Goal: Communication & Community: Answer question/provide support

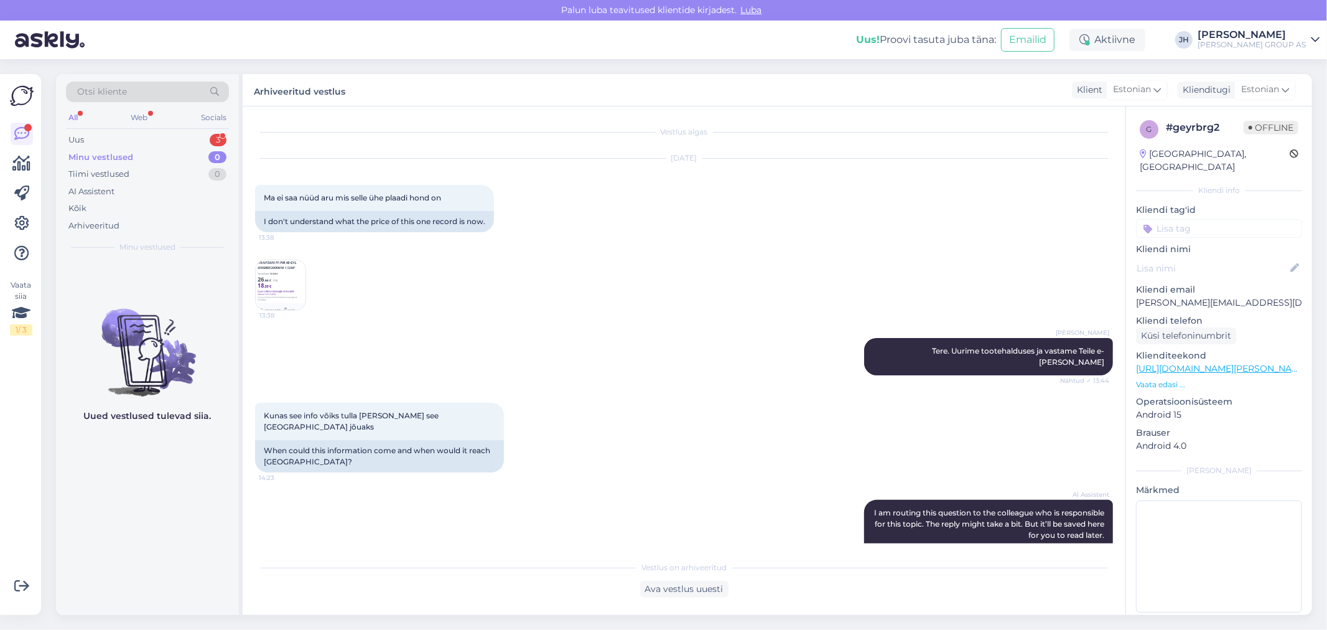
scroll to position [39, 0]
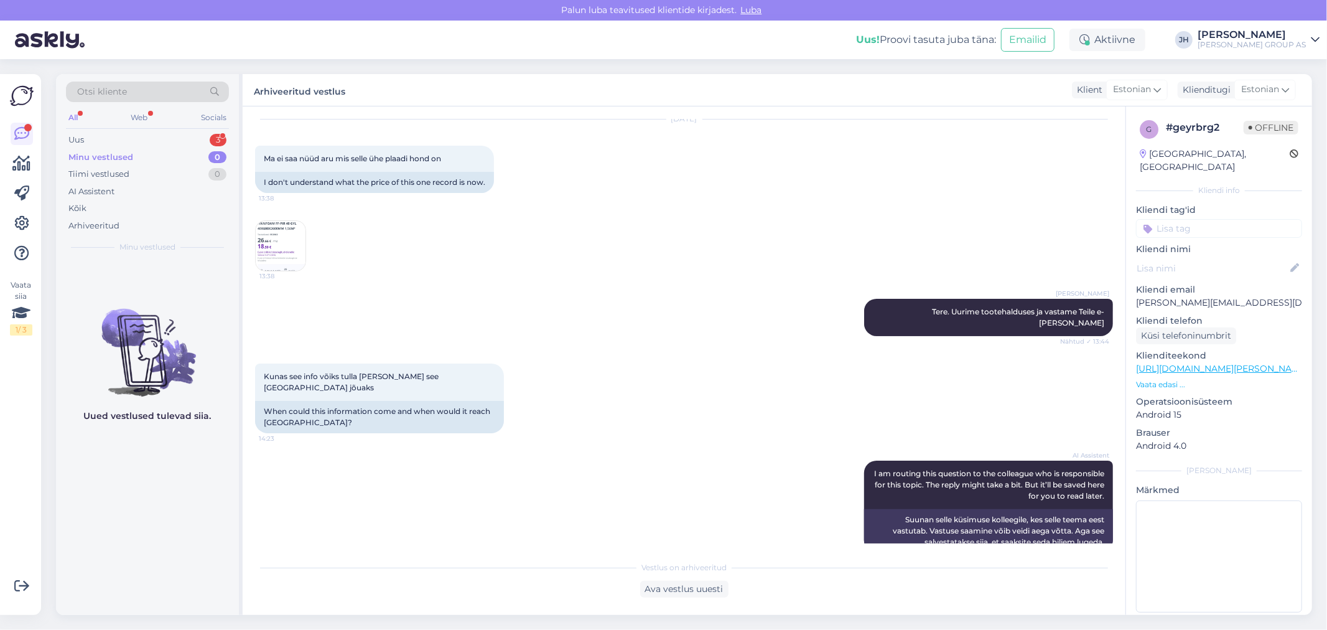
click at [271, 243] on img at bounding box center [281, 246] width 50 height 50
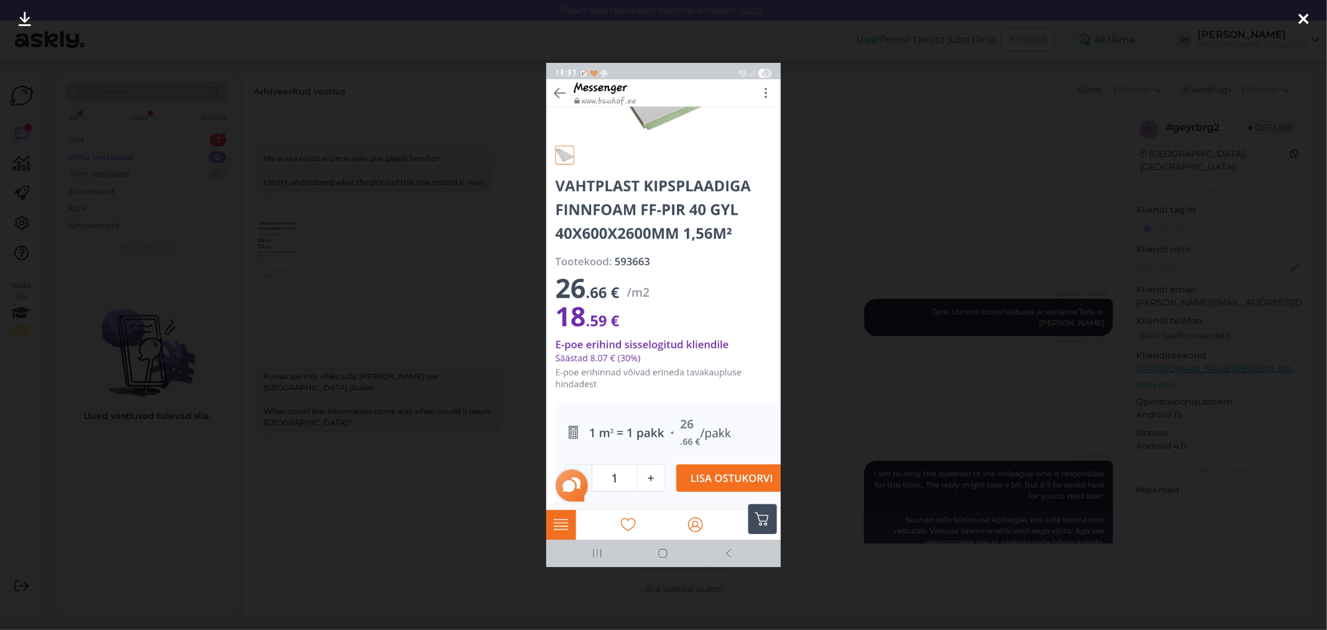
click at [1298, 16] on icon at bounding box center [1303, 20] width 10 height 16
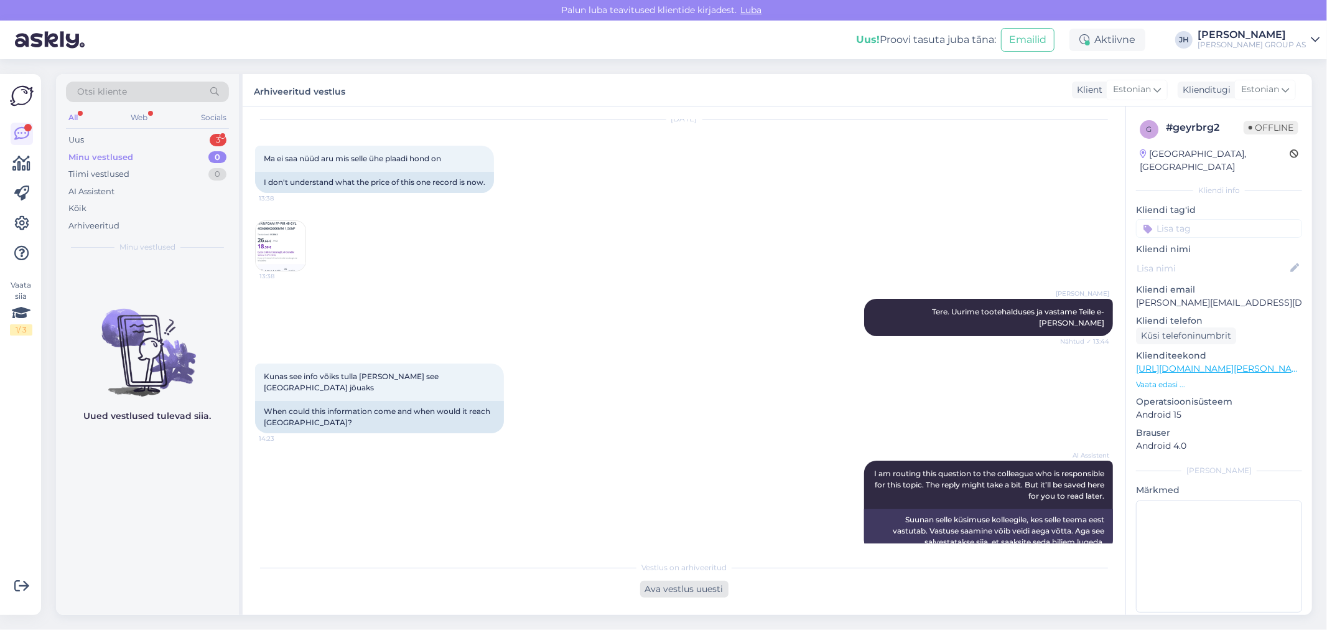
click at [683, 589] on div "Ava vestlus uuesti" at bounding box center [684, 588] width 88 height 17
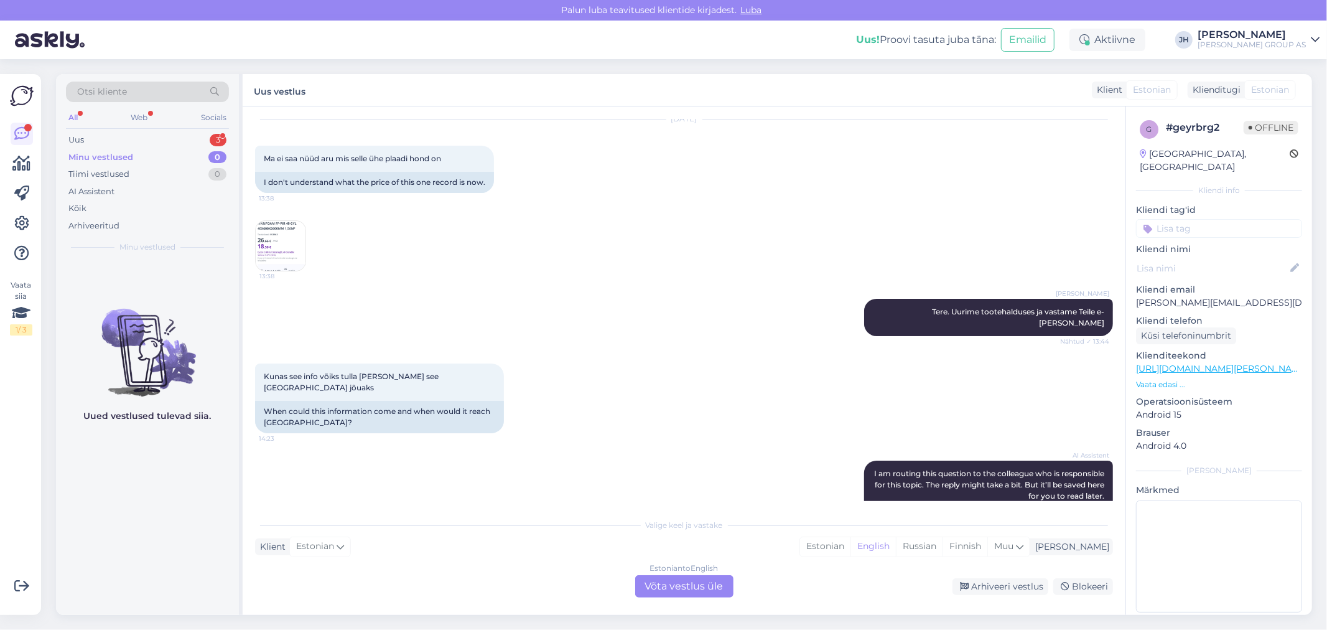
click at [685, 582] on div "Estonian to English Võta vestlus üle" at bounding box center [684, 586] width 98 height 22
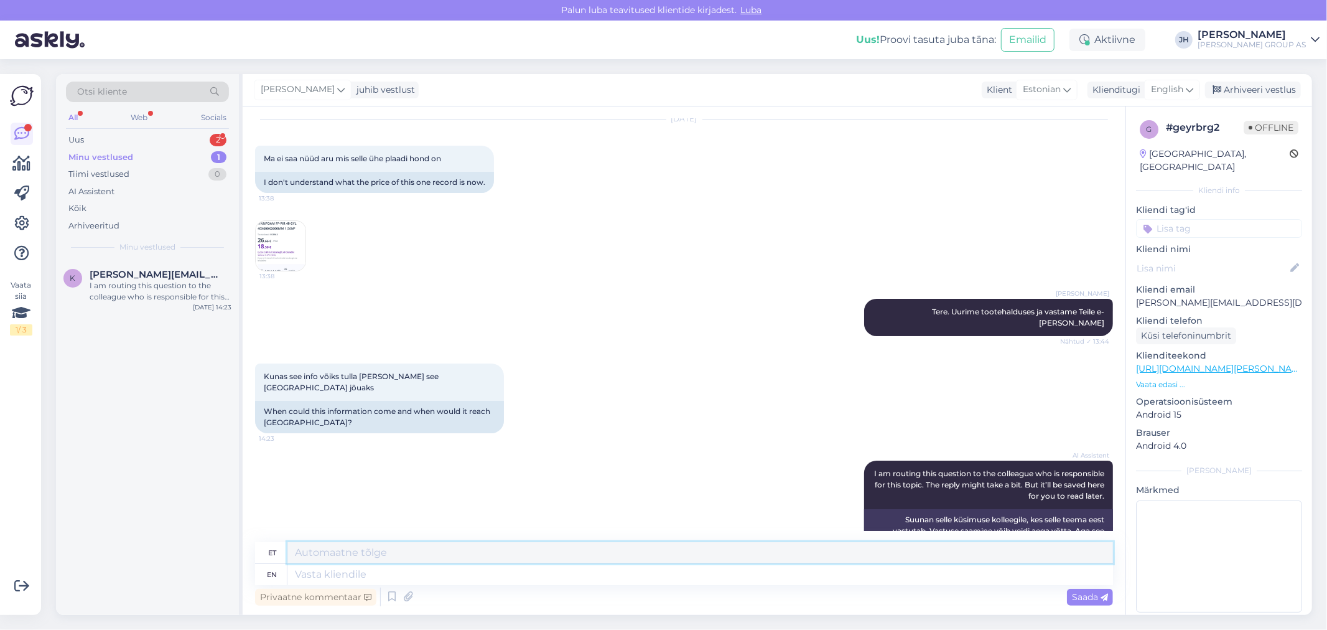
click at [362, 554] on textarea at bounding box center [699, 552] width 825 height 21
click at [332, 552] on textarea at bounding box center [699, 552] width 825 height 21
paste textarea "pakis on 1,56m2 ehk see hind on selle koguse kohta. [PERSON_NAME] müüda tk"
click at [806, 550] on textarea "Tere. Praegu [PERSON_NAME] info, et pakis on 1,56m2 ehk see hind on selle kogus…" at bounding box center [699, 552] width 825 height 21
click at [320, 550] on textarea "Tere. Praegu [PERSON_NAME] info, et pakis on 1,56m2 ehk see hind on selle kogus…" at bounding box center [699, 552] width 825 height 21
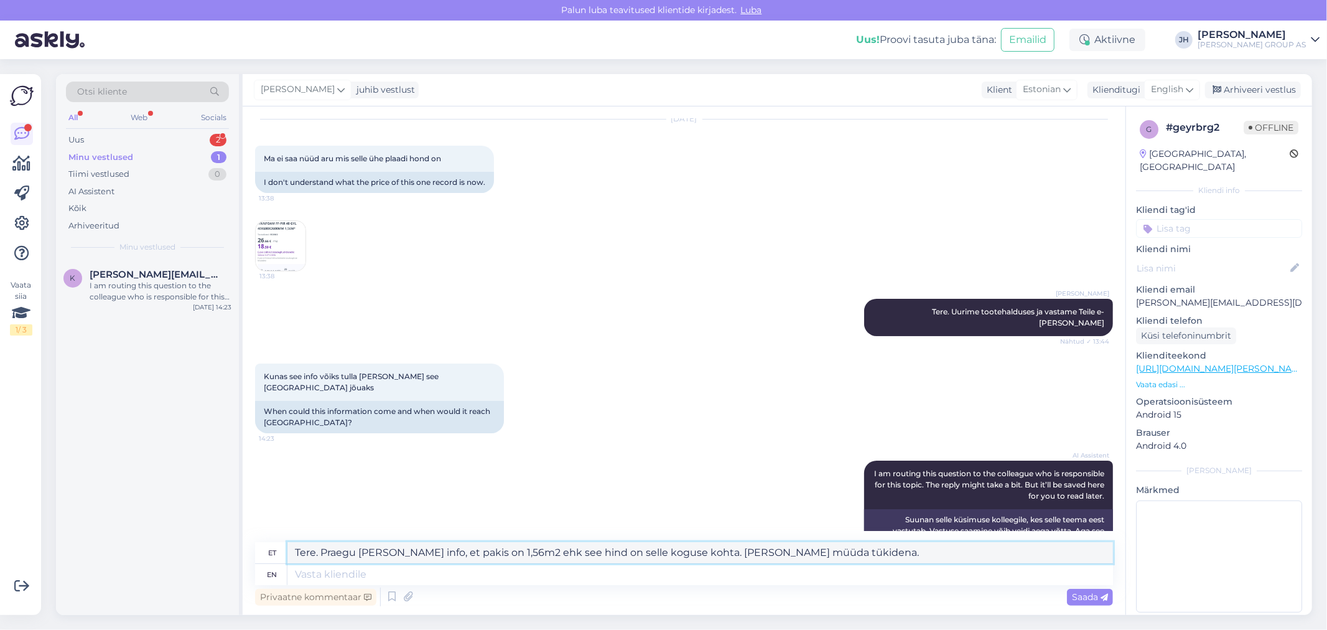
paste textarea "Soovime teid teavitada, et hetkel esineb meie e-poes tehniline viga nende toode…"
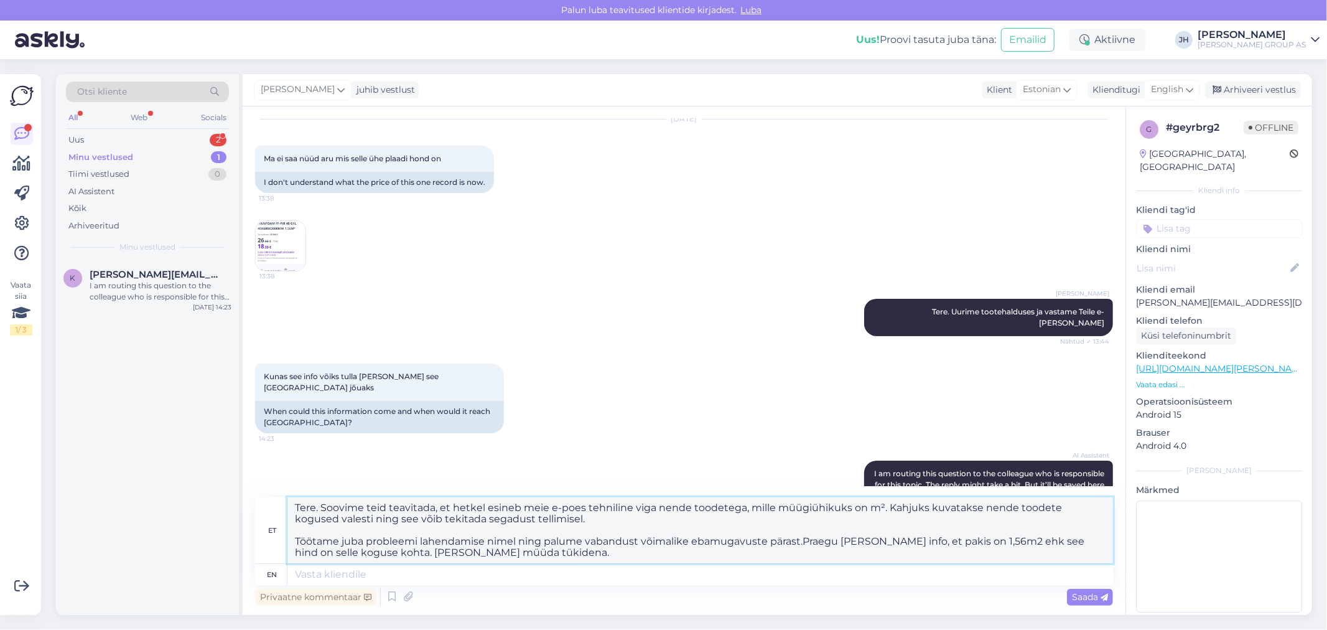
drag, startPoint x: 455, startPoint y: 506, endPoint x: 322, endPoint y: 505, distance: 133.1
click at [322, 505] on textarea "Tere. Soovime teid teavitada, et hetkel esineb meie e-poes tehniline viga nende…" at bounding box center [699, 530] width 825 height 66
click at [801, 541] on textarea "Tere. Hetkel esineb meie e-poes tehniline viga nende toodetega, mille müügiühik…" at bounding box center [699, 530] width 825 height 66
drag, startPoint x: 879, startPoint y: 539, endPoint x: 807, endPoint y: 540, distance: 71.5
click at [807, 540] on textarea "Tere. Hetkel esineb meie e-poes tehniline viga nende toodetega, mille müügiühik…" at bounding box center [699, 530] width 825 height 66
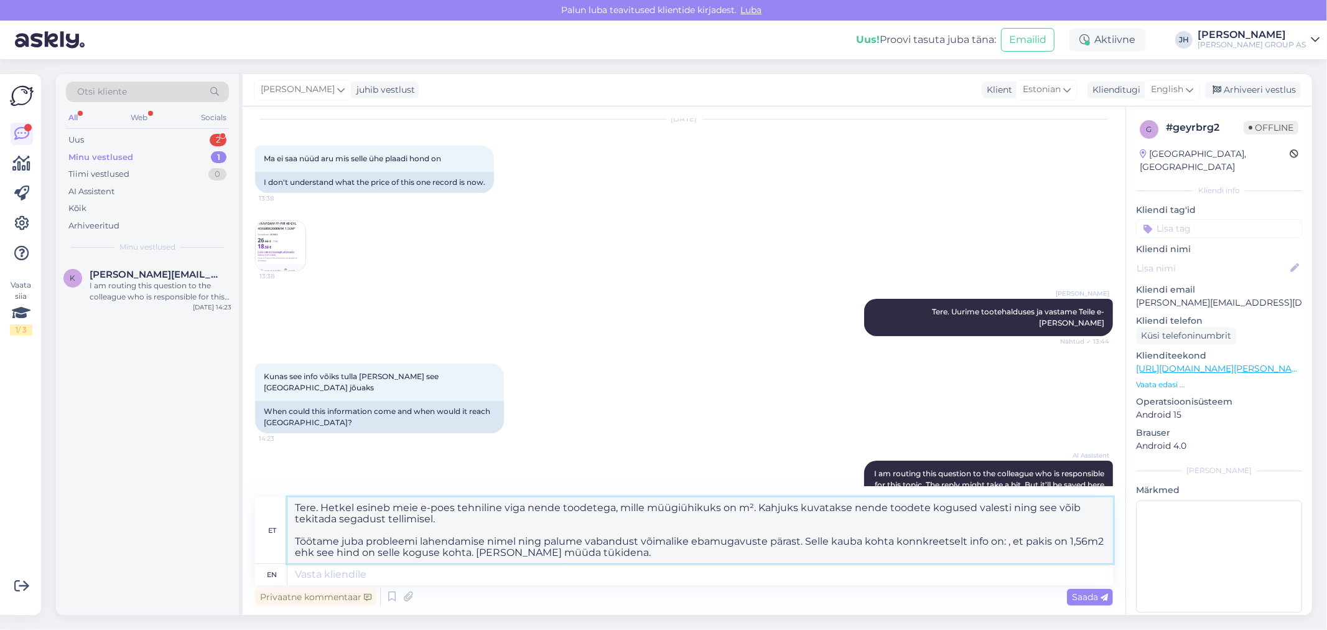
click at [919, 540] on textarea "Tere. Hetkel esineb meie e-poes tehniline viga nende toodetega, mille müügiühik…" at bounding box center [699, 530] width 825 height 66
drag, startPoint x: 959, startPoint y: 539, endPoint x: 898, endPoint y: 541, distance: 61.0
click at [898, 541] on textarea "Tere. Hetkel esineb meie e-poes tehniline viga nende toodetega, mille müügiühik…" at bounding box center [699, 530] width 825 height 66
click at [937, 540] on textarea "Tere. Hetkel esineb meie e-poes tehniline viga nende toodetega, mille müügiühik…" at bounding box center [699, 530] width 825 height 66
click at [518, 551] on textarea "Tere. Hetkel esineb meie e-poes tehniline viga nende toodetega, mille müügiühik…" at bounding box center [699, 530] width 825 height 66
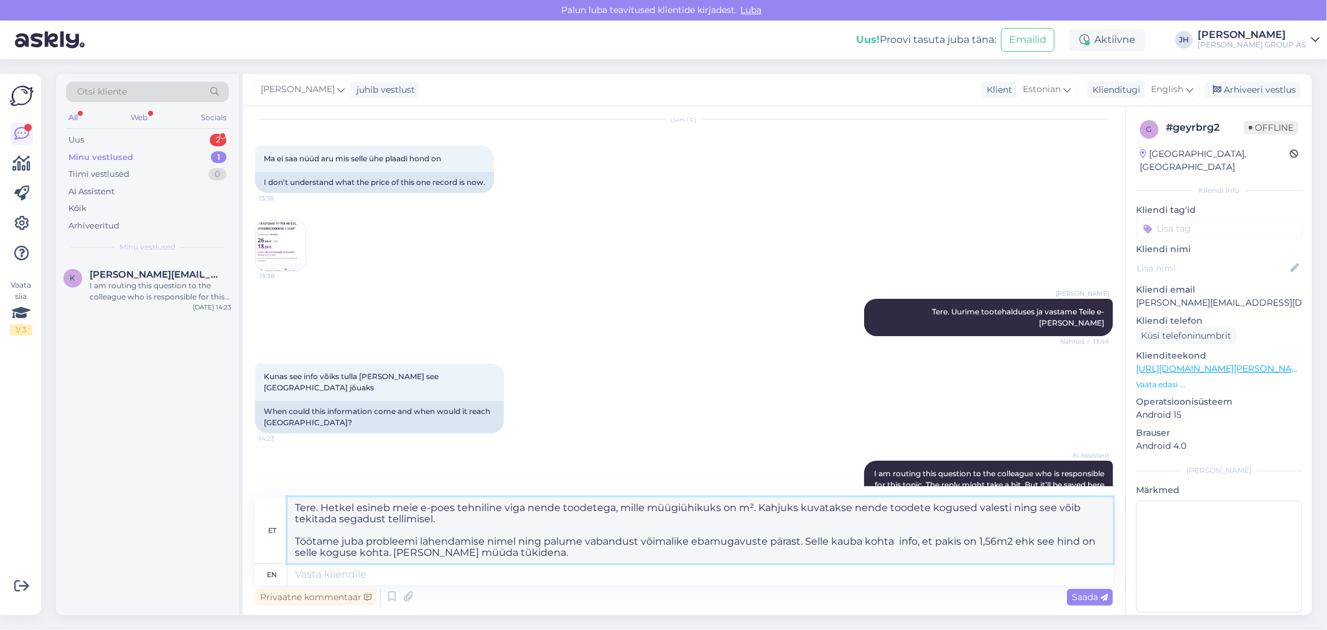
click at [481, 551] on textarea "Tere. Hetkel esineb meie e-poes tehniline viga nende toodetega, mille müügiühik…" at bounding box center [699, 530] width 825 height 66
click at [535, 552] on textarea "Tere. Hetkel esineb meie e-poes tehniline viga nende toodetega, mille müügiühik…" at bounding box center [699, 530] width 825 height 66
drag, startPoint x: 557, startPoint y: 556, endPoint x: 210, endPoint y: 487, distance: 353.9
click at [210, 487] on div "Otsi kliente All Web Socials Uus 2 Minu vestlused 1 Tiimi vestlused 0 AI Assist…" at bounding box center [684, 344] width 1256 height 541
type textarea "Tere. Hetkel esineb meie e-poes tehniline viga nende toodetega, mille müügiühik…"
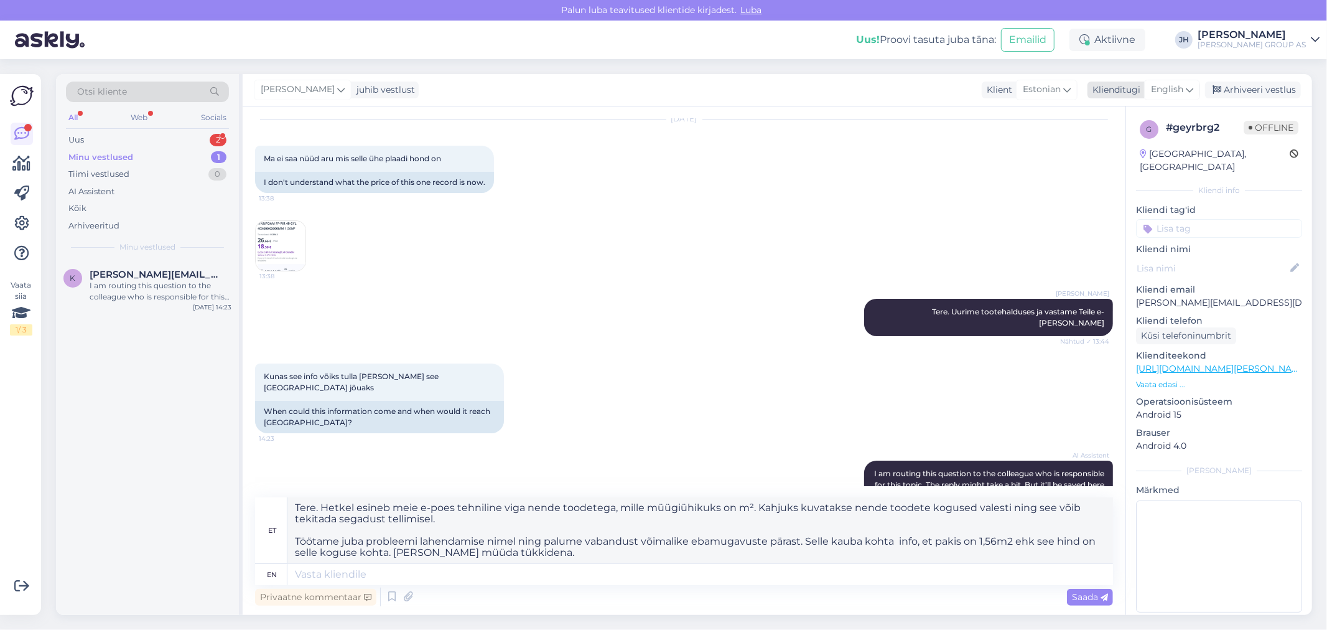
click at [1190, 86] on icon at bounding box center [1189, 90] width 7 height 14
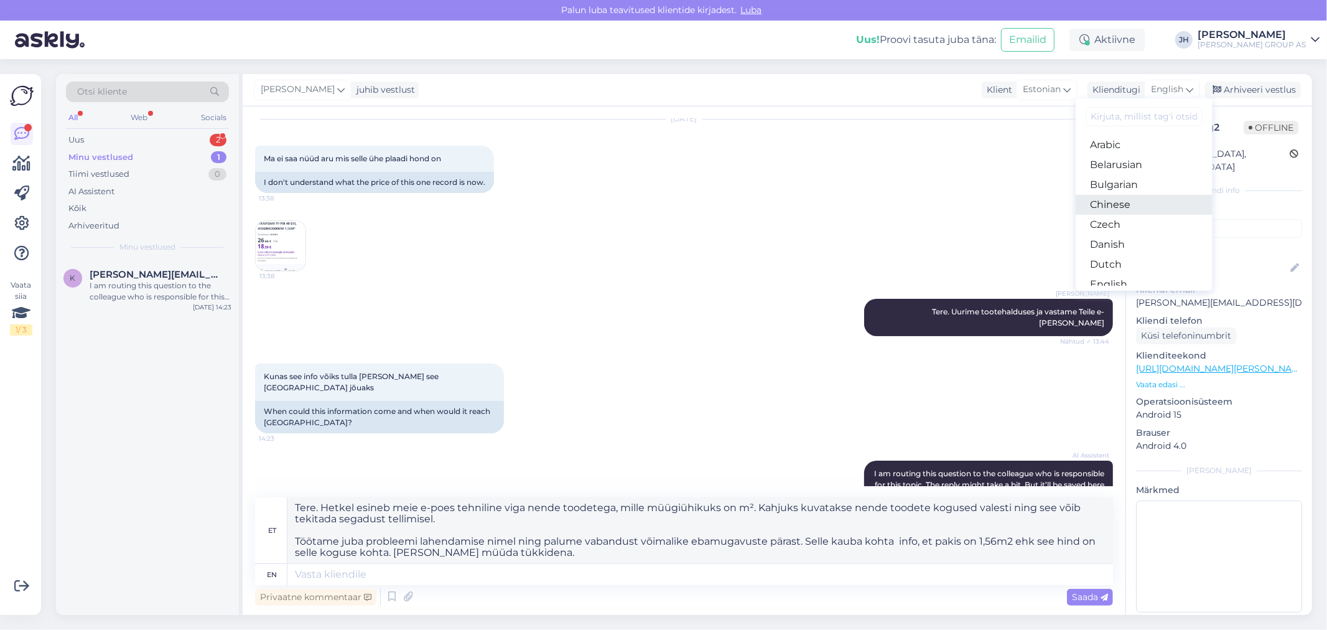
scroll to position [69, 0]
click at [1112, 231] on link "Estonian" at bounding box center [1144, 235] width 137 height 20
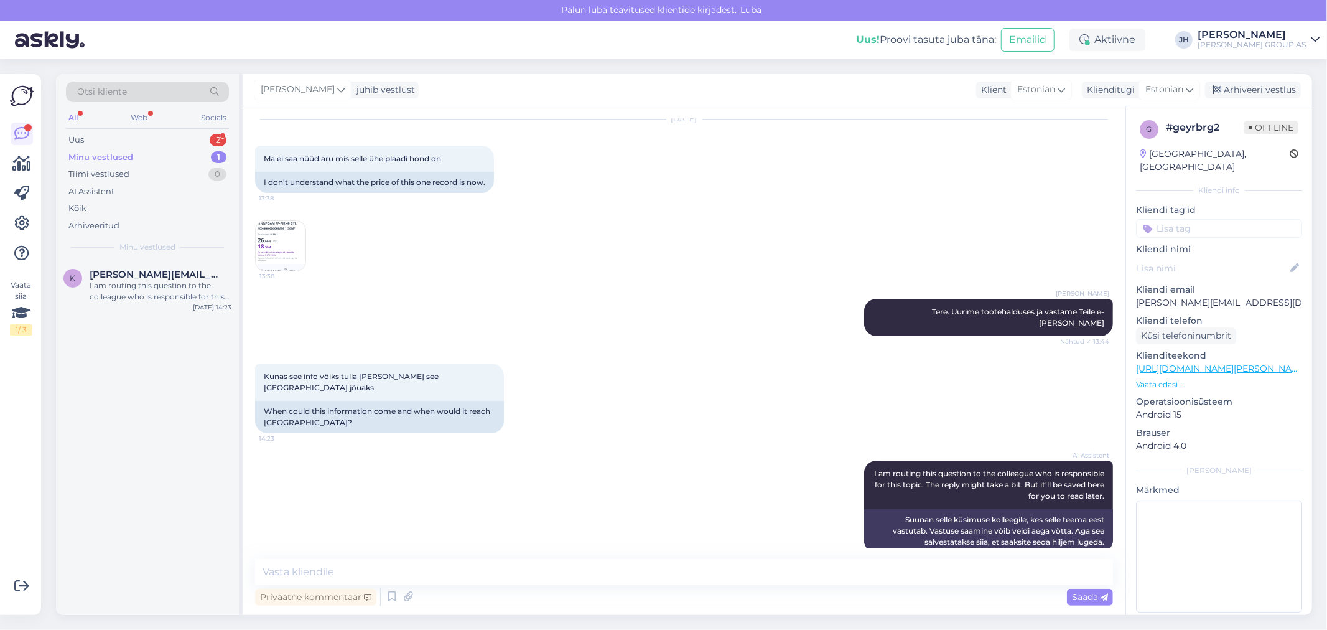
scroll to position [35, 0]
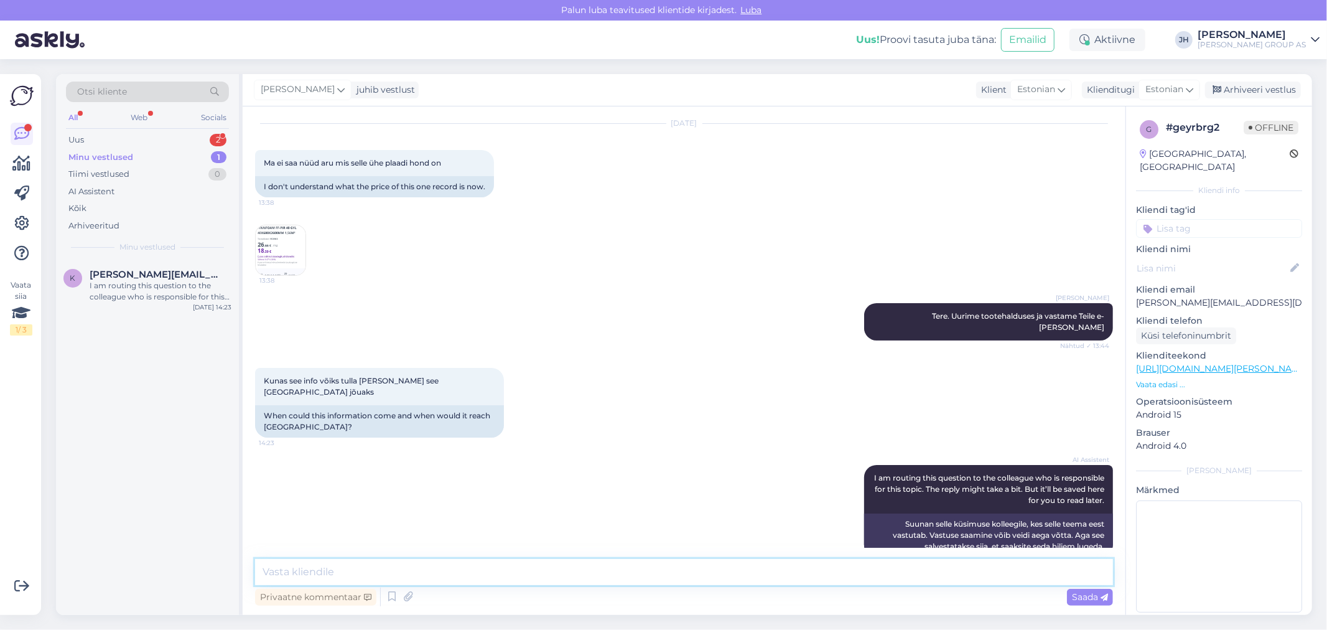
click at [315, 568] on textarea at bounding box center [684, 572] width 858 height 26
paste textarea "Tere. Hetkel esineb meie e-poes tehniline viga nende toodetega, mille müügiühik…"
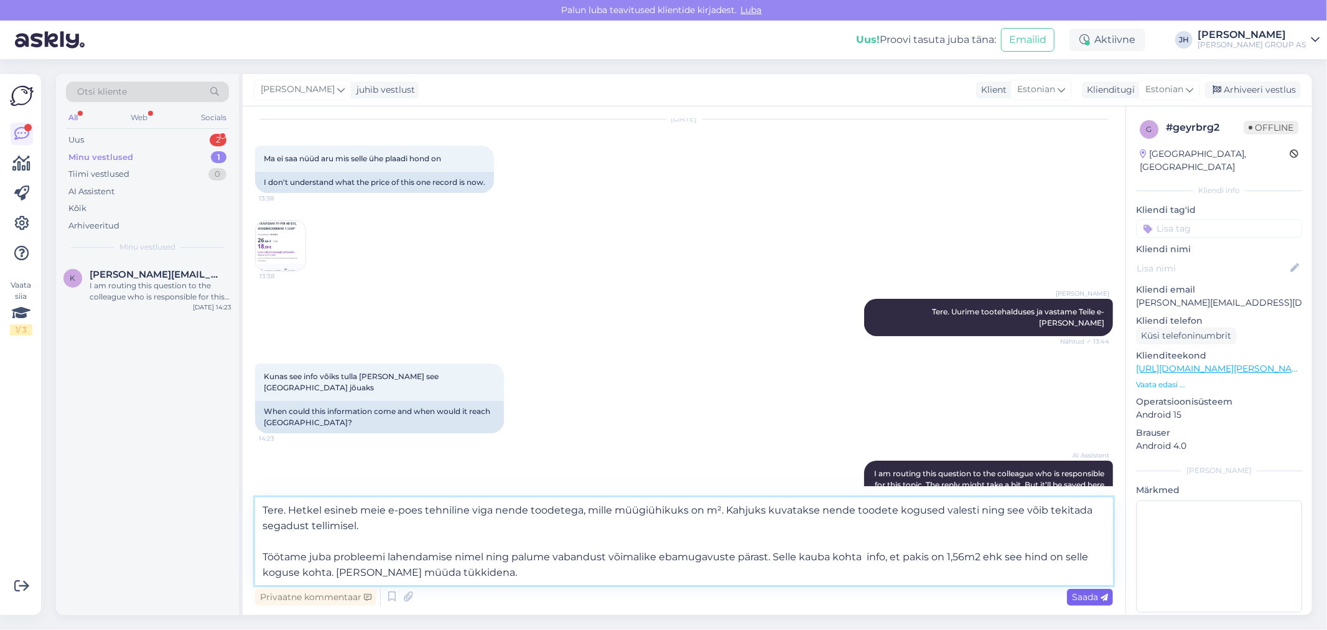
type textarea "Tere. Hetkel esineb meie e-poes tehniline viga nende toodetega, mille müügiühik…"
click at [1081, 597] on span "Saada" at bounding box center [1090, 596] width 36 height 11
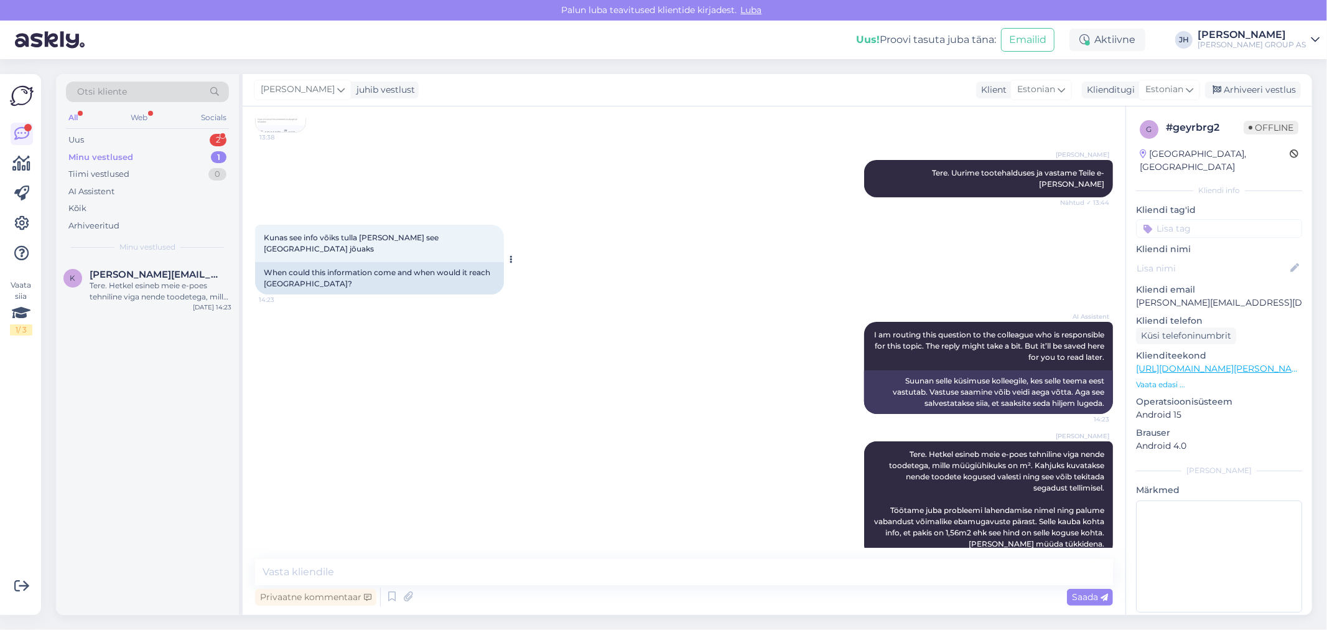
scroll to position [0, 0]
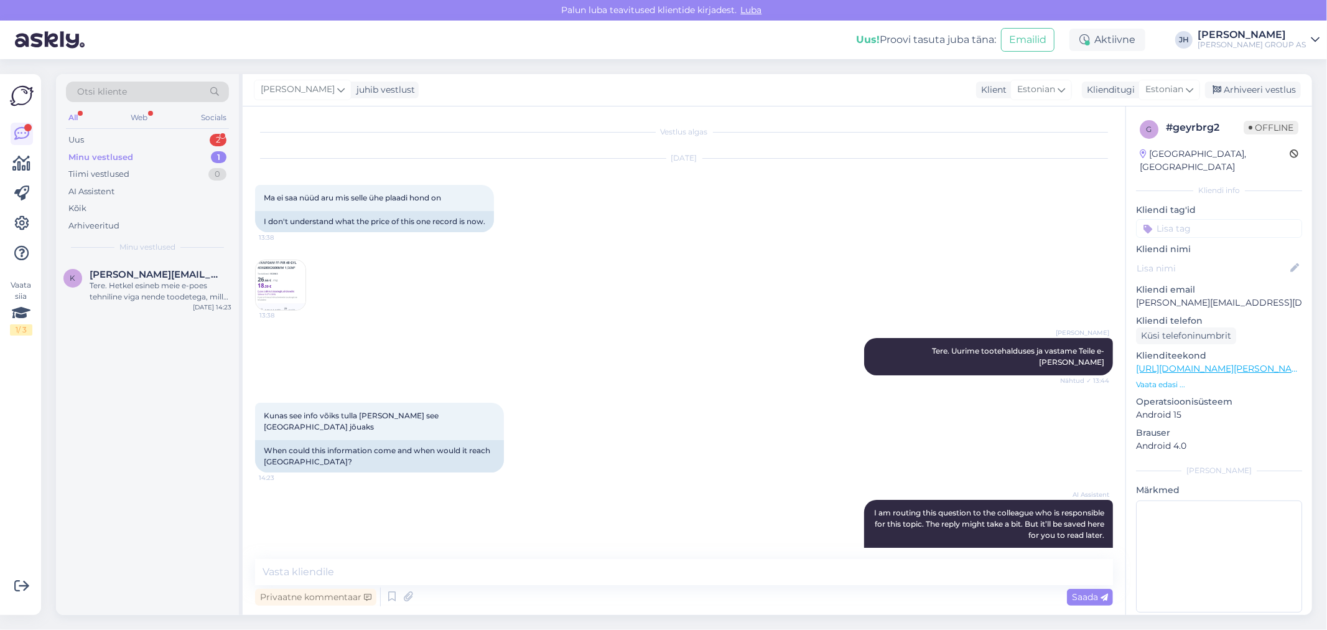
click at [276, 279] on img at bounding box center [281, 285] width 50 height 50
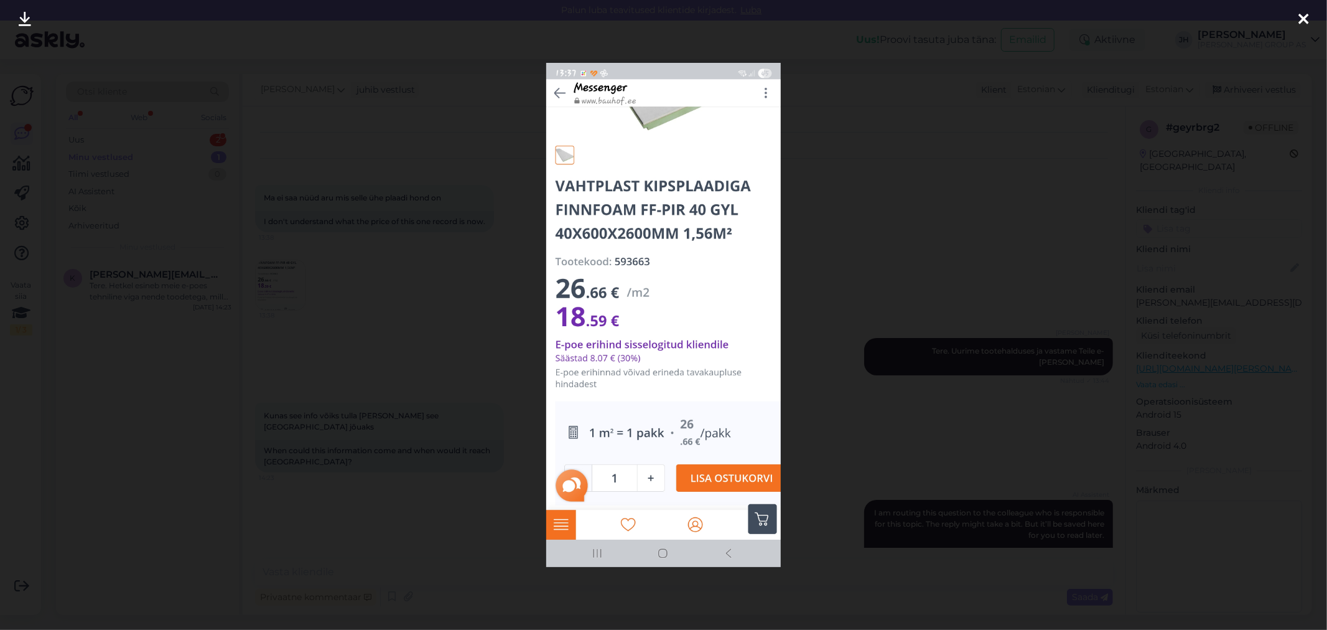
click at [1302, 17] on icon at bounding box center [1303, 20] width 10 height 16
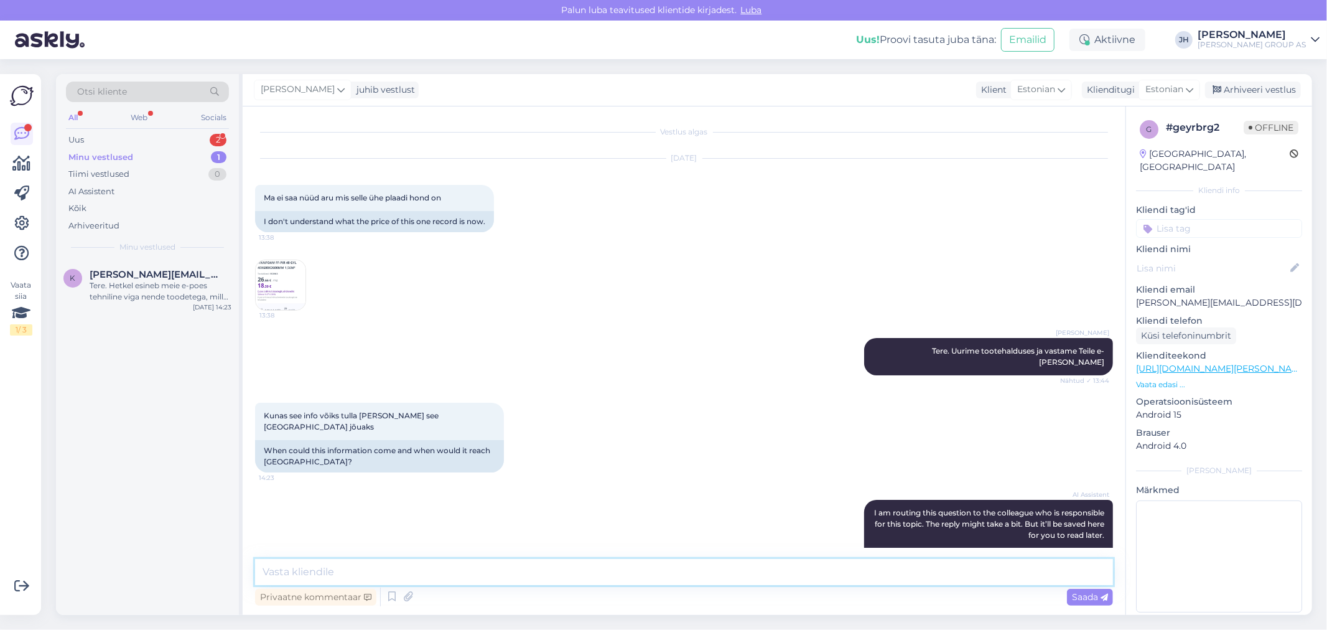
click at [281, 568] on textarea at bounding box center [684, 572] width 858 height 26
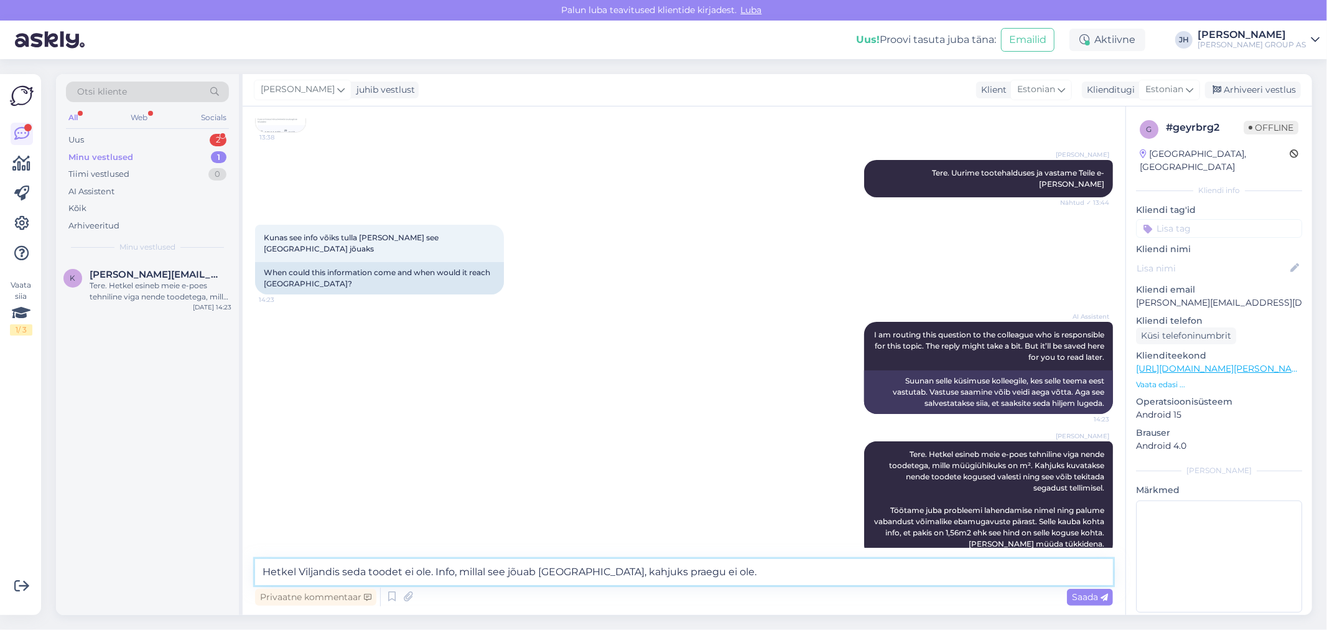
drag, startPoint x: 706, startPoint y: 574, endPoint x: 434, endPoint y: 569, distance: 271.9
click at [434, 569] on textarea "Hetkel Viljandis seda toodet ei ole. Info, millal see jõuab [GEOGRAPHIC_DATA], …" at bounding box center [684, 572] width 858 height 26
click at [1232, 296] on p "[PERSON_NAME][EMAIL_ADDRESS][DOMAIN_NAME]" at bounding box center [1219, 302] width 166 height 13
drag, startPoint x: 468, startPoint y: 573, endPoint x: 434, endPoint y: 567, distance: 34.1
click at [434, 567] on textarea "Hetkel Viljandis seda toodet ei ole. See on saadaval:" at bounding box center [684, 572] width 858 height 26
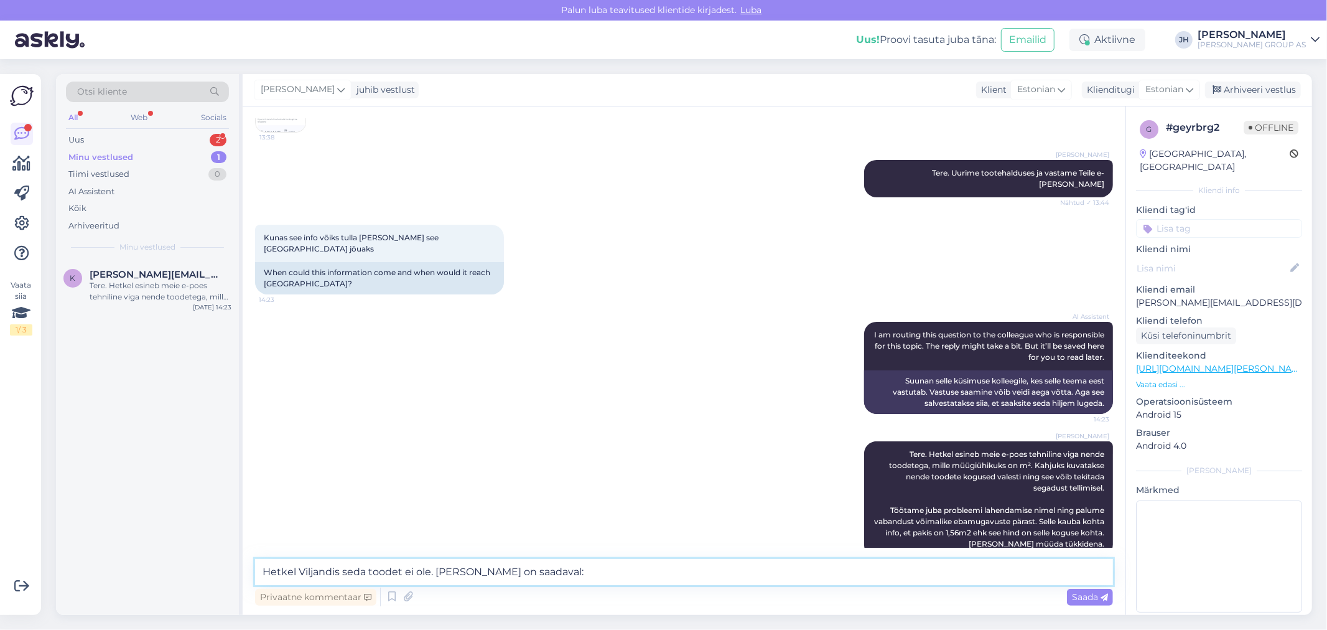
click at [529, 567] on textarea "Hetkel Viljandis seda toodet ei ole. [PERSON_NAME] on saadaval:" at bounding box center [684, 572] width 858 height 26
drag, startPoint x: 677, startPoint y: 570, endPoint x: 184, endPoint y: 563, distance: 493.3
click at [184, 563] on div "Otsi kliente All Web Socials Uus 2 Minu vestlused 1 Tiimi vestlused 0 AI Assist…" at bounding box center [684, 344] width 1256 height 541
type textarea "Hetkel Viljandis seda toodet ei ole. [PERSON_NAME] on saadaval: [GEOGRAPHIC_DAT…"
click at [1097, 595] on span "Saada" at bounding box center [1090, 596] width 36 height 11
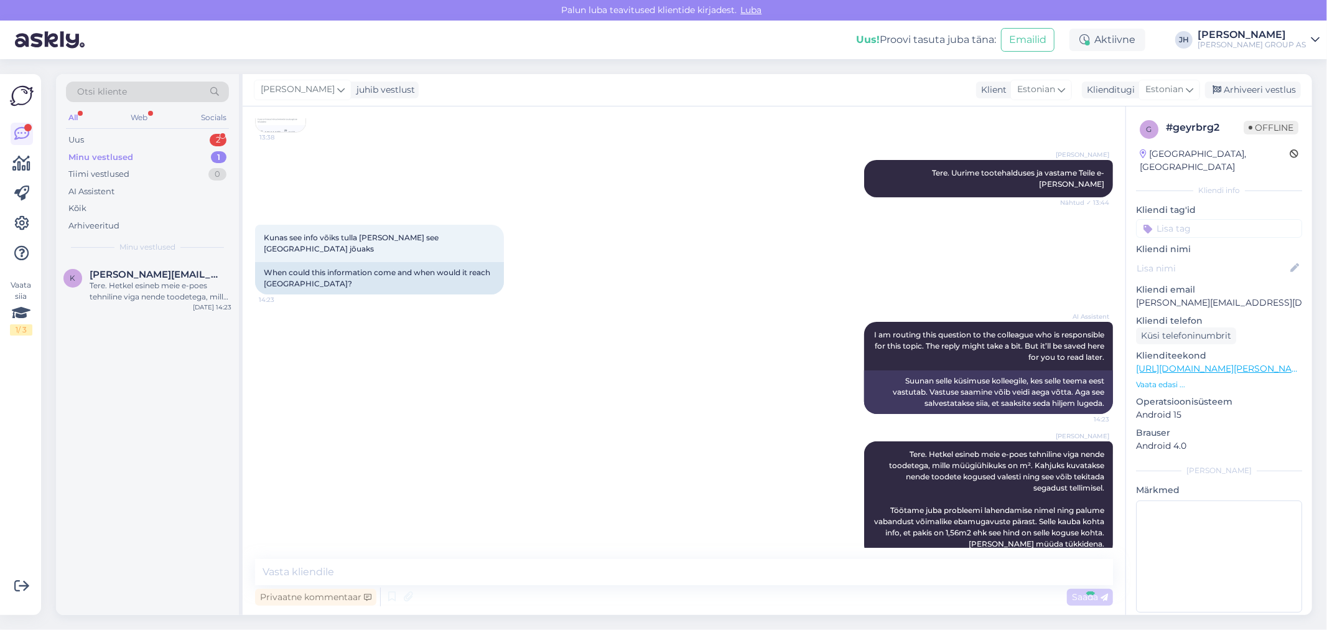
scroll to position [243, 0]
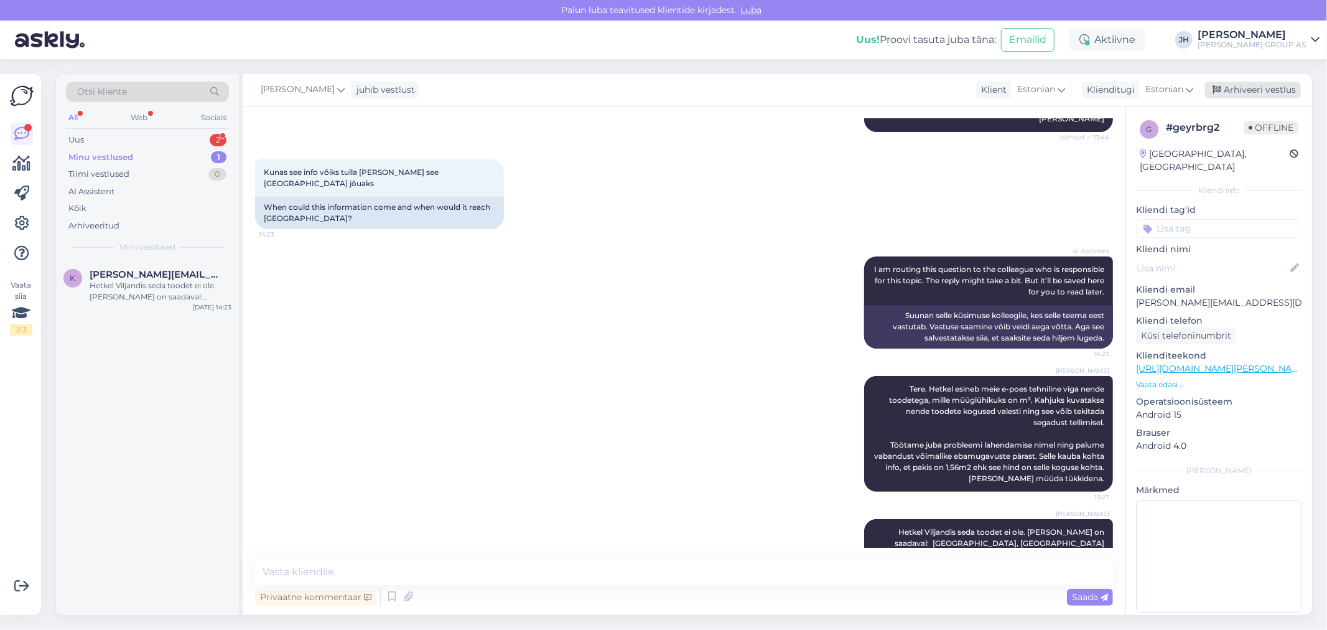
click at [1276, 87] on div "Arhiveeri vestlus" at bounding box center [1253, 89] width 96 height 17
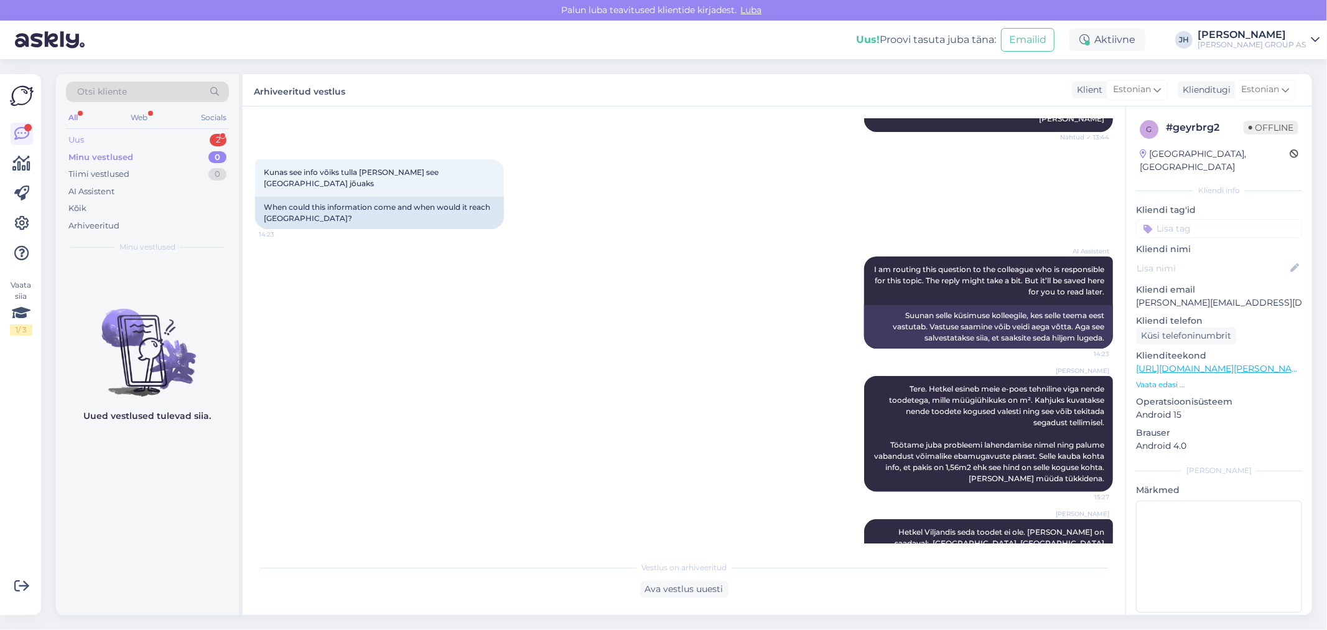
click at [78, 139] on div "Uus" at bounding box center [76, 140] width 16 height 12
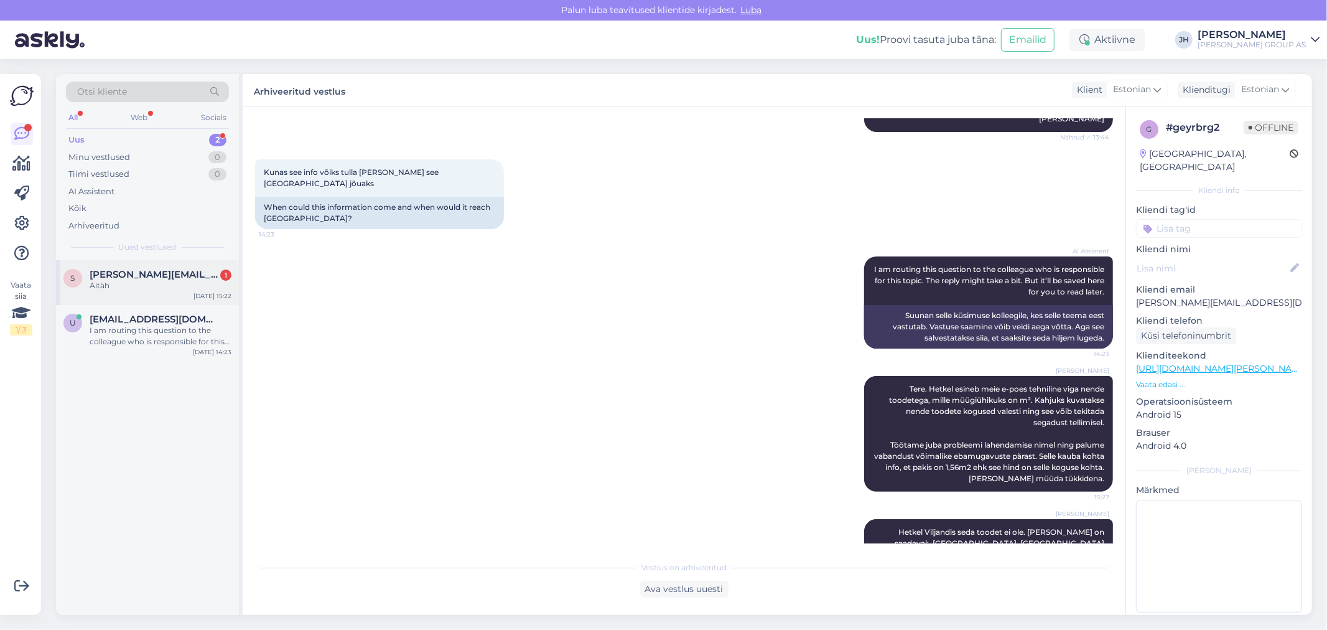
click at [162, 277] on span "[PERSON_NAME][EMAIL_ADDRESS][PERSON_NAME][DOMAIN_NAME]" at bounding box center [154, 274] width 129 height 11
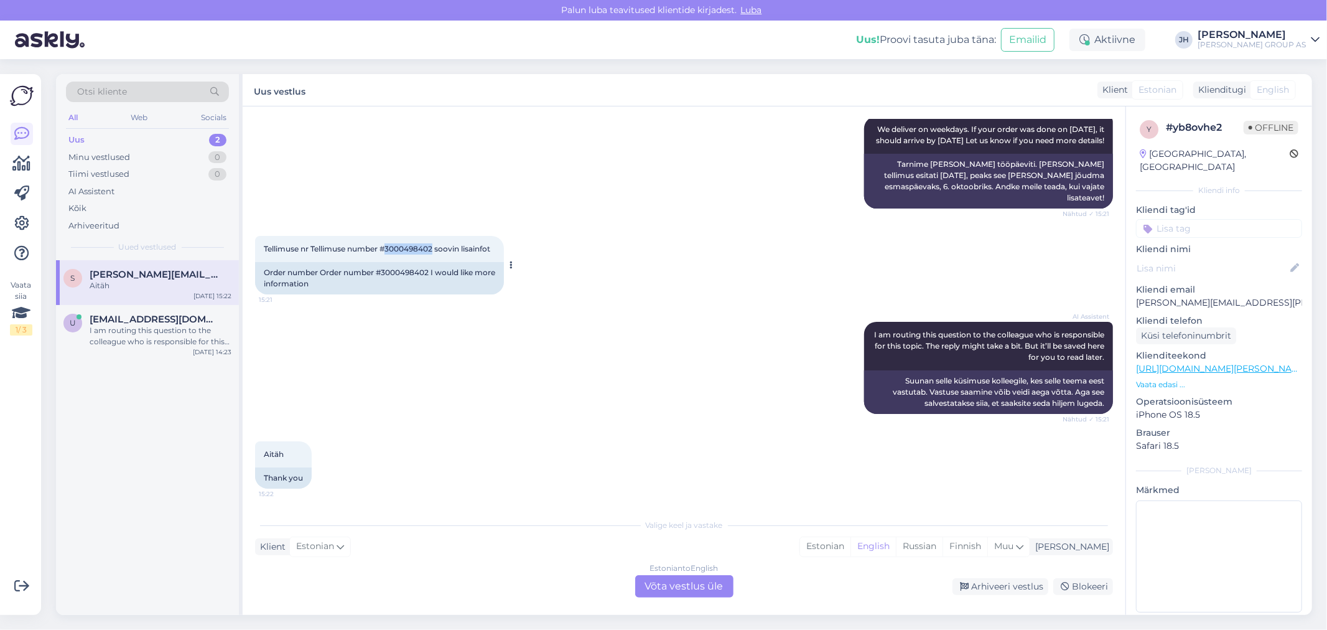
drag, startPoint x: 434, startPoint y: 246, endPoint x: 389, endPoint y: 241, distance: 45.6
click at [389, 241] on div "Tellimuse nr Tellimuse number #3000498402 soovin lisainfot 15:21" at bounding box center [379, 249] width 249 height 26
copy span "3000498402"
click at [695, 588] on div "Estonian to English Võta vestlus üle" at bounding box center [684, 586] width 98 height 22
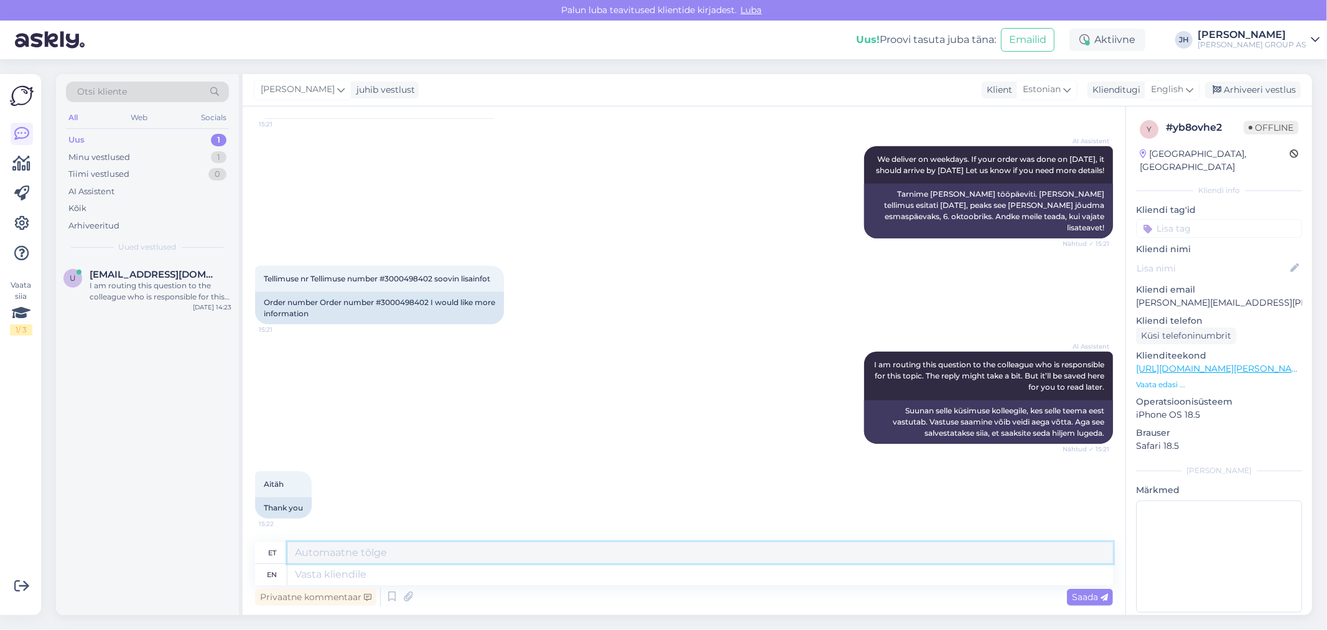
click at [368, 554] on textarea at bounding box center [699, 552] width 825 height 21
click at [384, 555] on textarea at bounding box center [699, 552] width 825 height 21
drag, startPoint x: 434, startPoint y: 274, endPoint x: 388, endPoint y: 272, distance: 46.1
click at [388, 274] on span "Tellimuse nr Tellimuse number #3000498402 soovin lisainfot" at bounding box center [377, 278] width 226 height 9
copy span "3000498402"
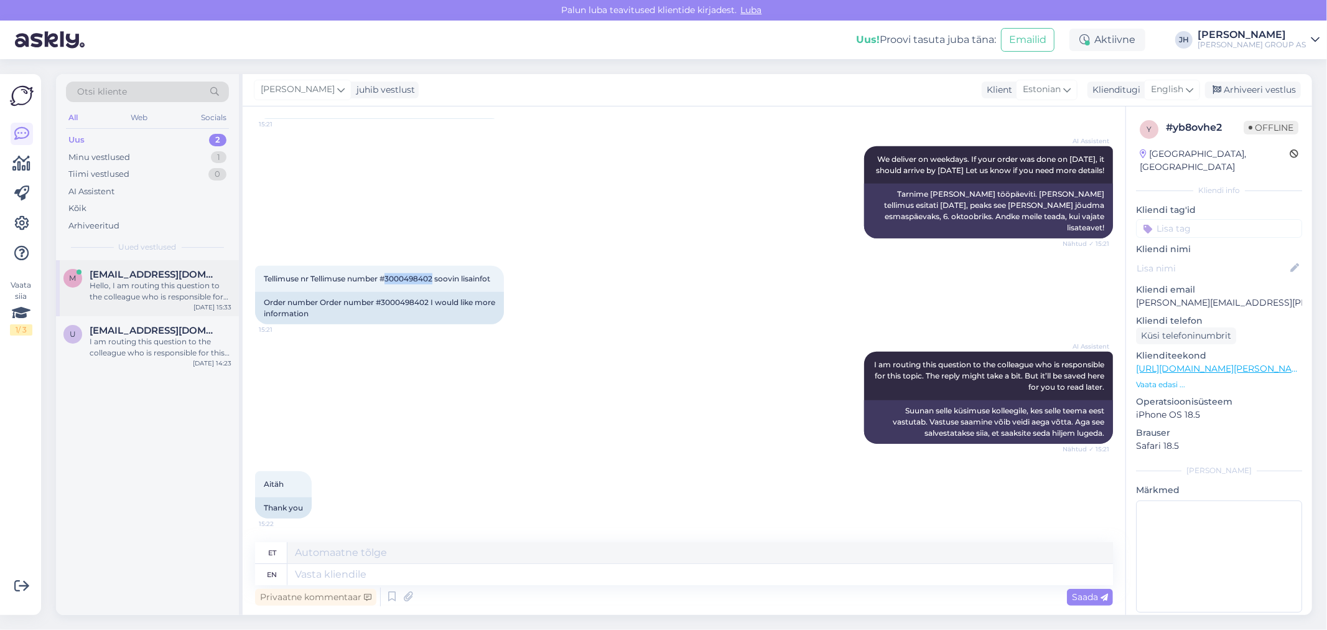
click at [153, 283] on div "Hello, I am routing this question to the colleague who is responsible for this …" at bounding box center [161, 291] width 142 height 22
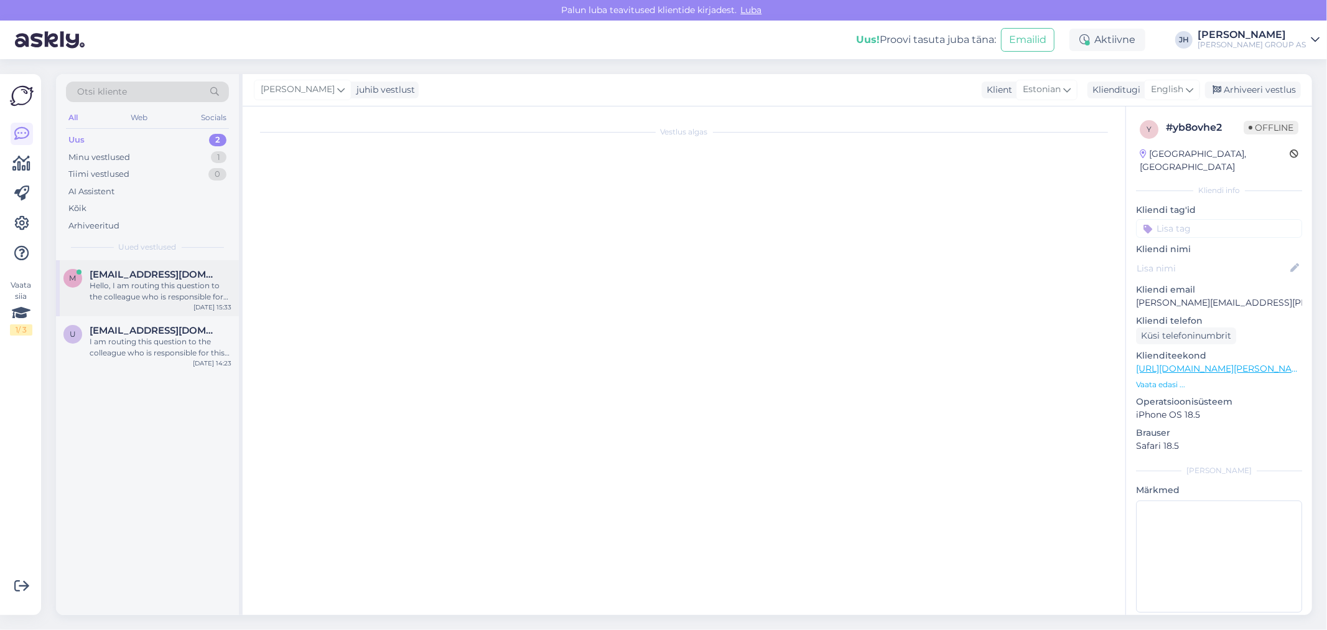
scroll to position [0, 0]
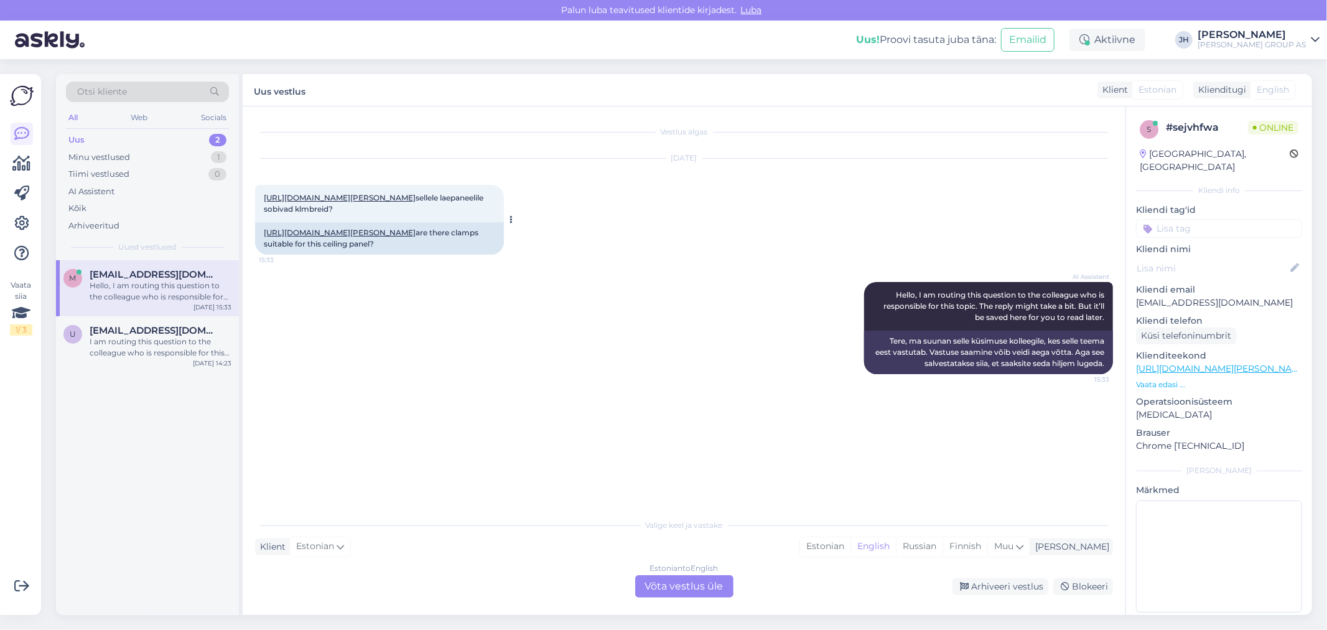
click at [364, 193] on link "[URL][DOMAIN_NAME][PERSON_NAME]" at bounding box center [340, 197] width 152 height 9
click at [684, 590] on div "Estonian to English Võta vestlus üle" at bounding box center [684, 586] width 98 height 22
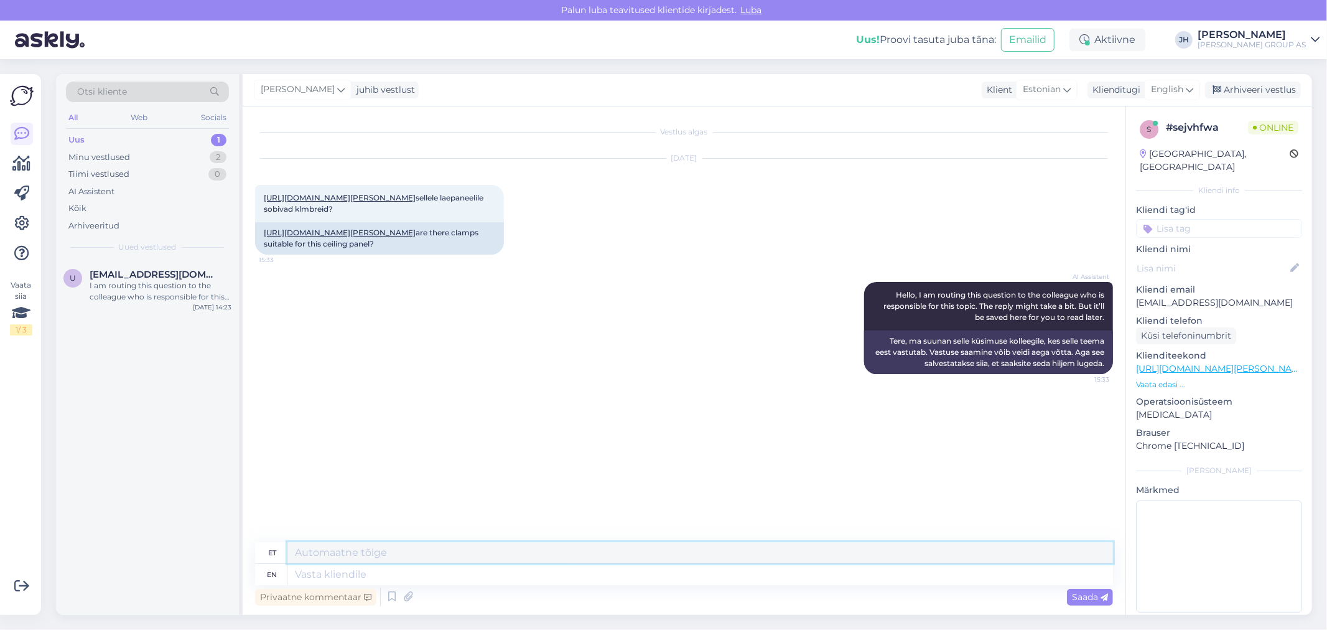
click at [309, 552] on textarea at bounding box center [699, 552] width 825 height 21
click at [414, 551] on textarea at bounding box center [699, 552] width 825 height 21
click at [639, 557] on textarea "Tere. [PERSON_NAME] küsimusega pöörduge osakonnaspetsialistidele: tel." at bounding box center [699, 552] width 825 height 21
click at [715, 551] on textarea "Tere. [PERSON_NAME] küsimusega pöörduge osakonnaspetsialistidele: tel. [PHONE_N…" at bounding box center [699, 552] width 825 height 21
drag, startPoint x: 774, startPoint y: 552, endPoint x: 234, endPoint y: 531, distance: 540.3
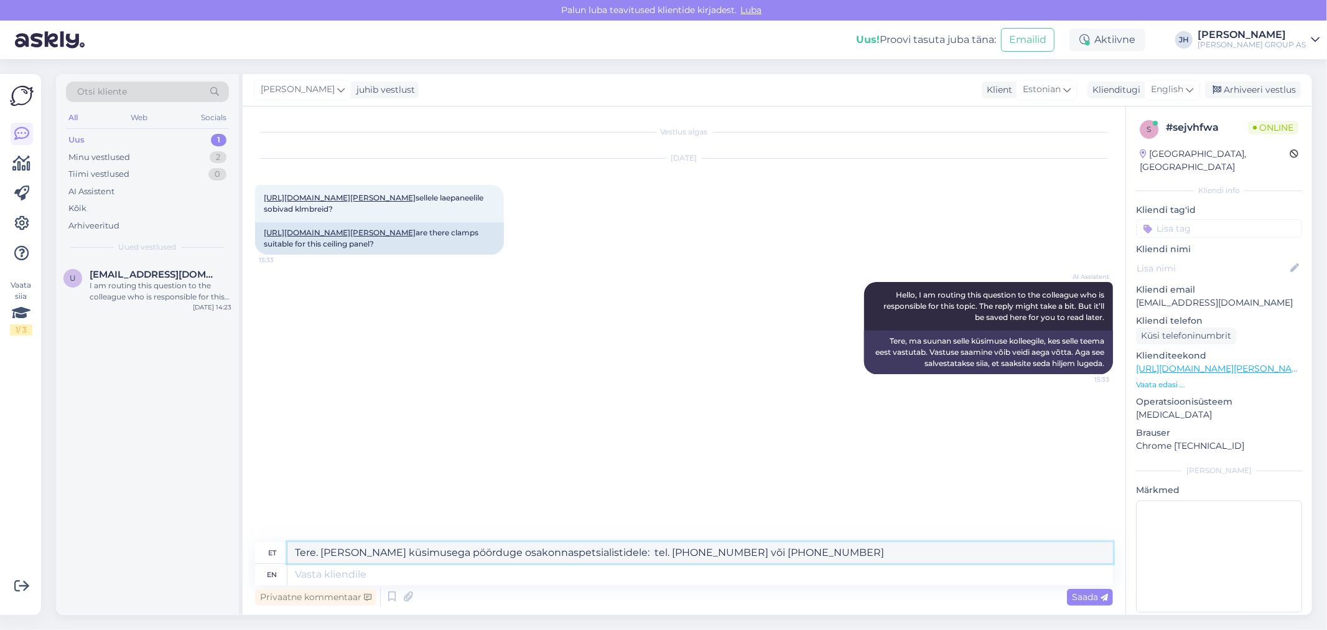
click at [235, 531] on div "Otsi kliente All Web Socials Uus 1 Minu vestlused 2 Tiimi vestlused 0 AI Assist…" at bounding box center [684, 344] width 1256 height 541
type textarea "Tere. [PERSON_NAME] küsimusega pöörduge osakonnaspetsialistidele: tel. [PHONE_N…"
click at [1196, 84] on div "English" at bounding box center [1172, 90] width 56 height 20
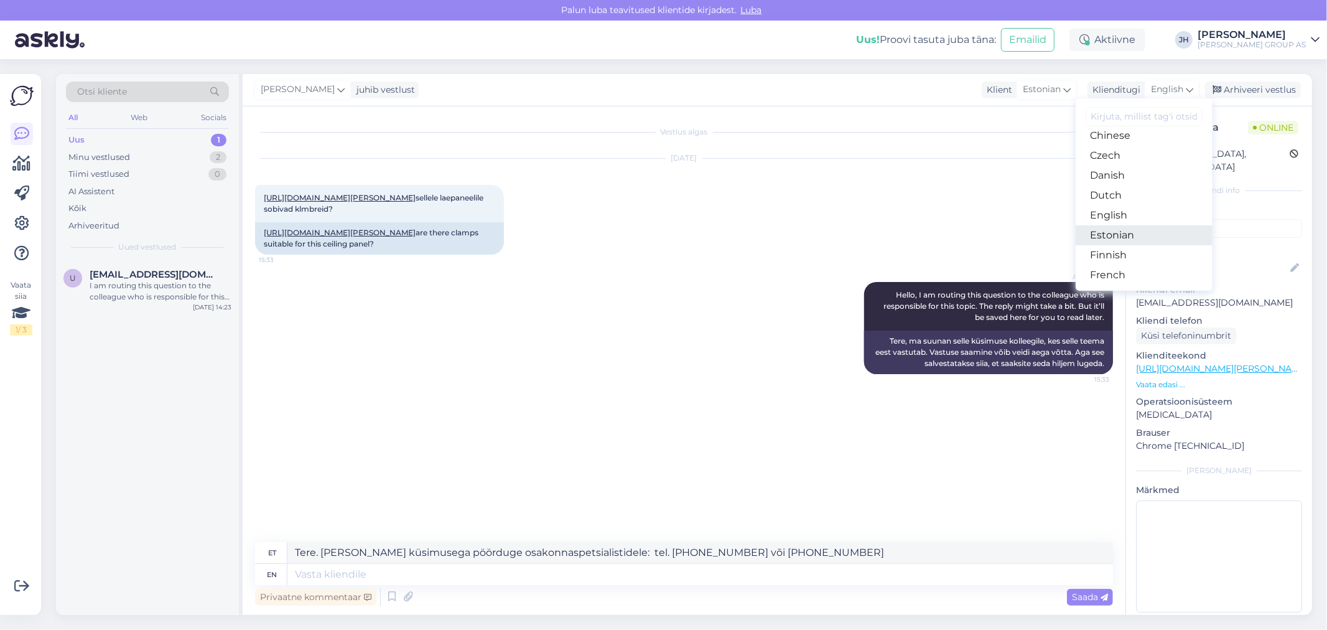
drag, startPoint x: 1125, startPoint y: 234, endPoint x: 1117, endPoint y: 235, distance: 7.6
click at [1125, 234] on link "Estonian" at bounding box center [1144, 235] width 137 height 20
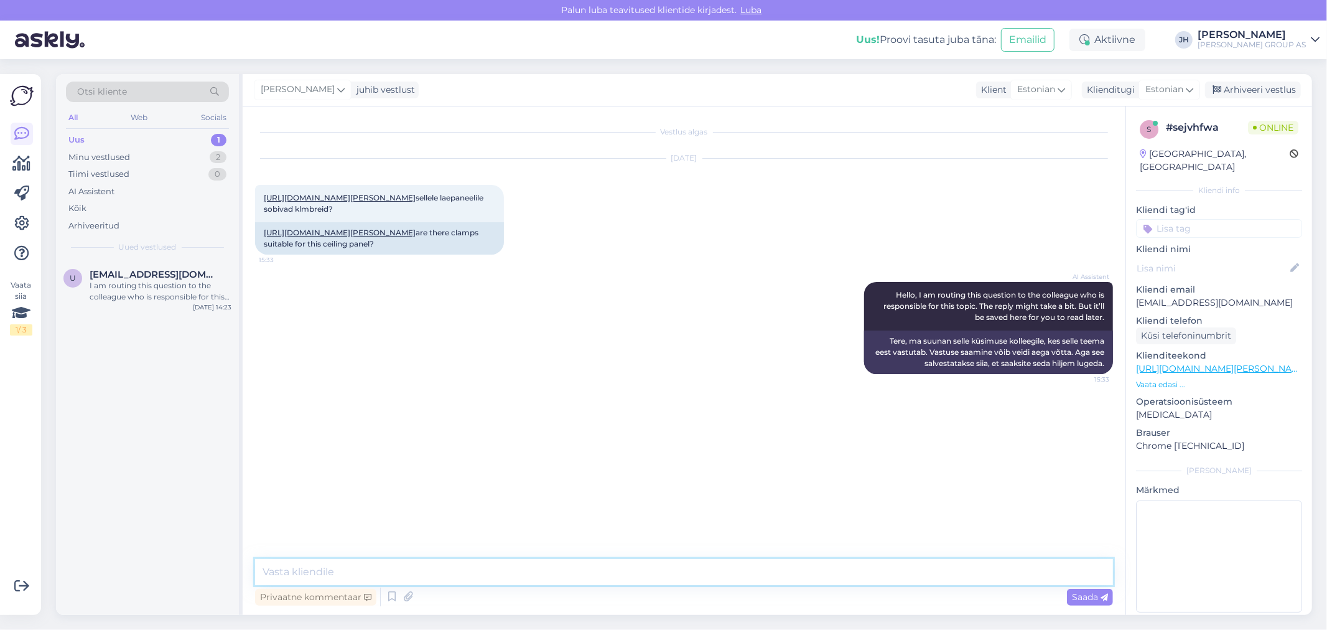
click at [347, 575] on textarea at bounding box center [684, 572] width 858 height 26
paste textarea "Tere. [PERSON_NAME] küsimusega pöörduge osakonnaspetsialistidele: tel. [PHONE_N…"
type textarea "Tere. [PERSON_NAME] küsimusega pöörduge osakonnaspetsialistidele: tel. [PHONE_N…"
click at [1084, 593] on span "Saada" at bounding box center [1090, 596] width 36 height 11
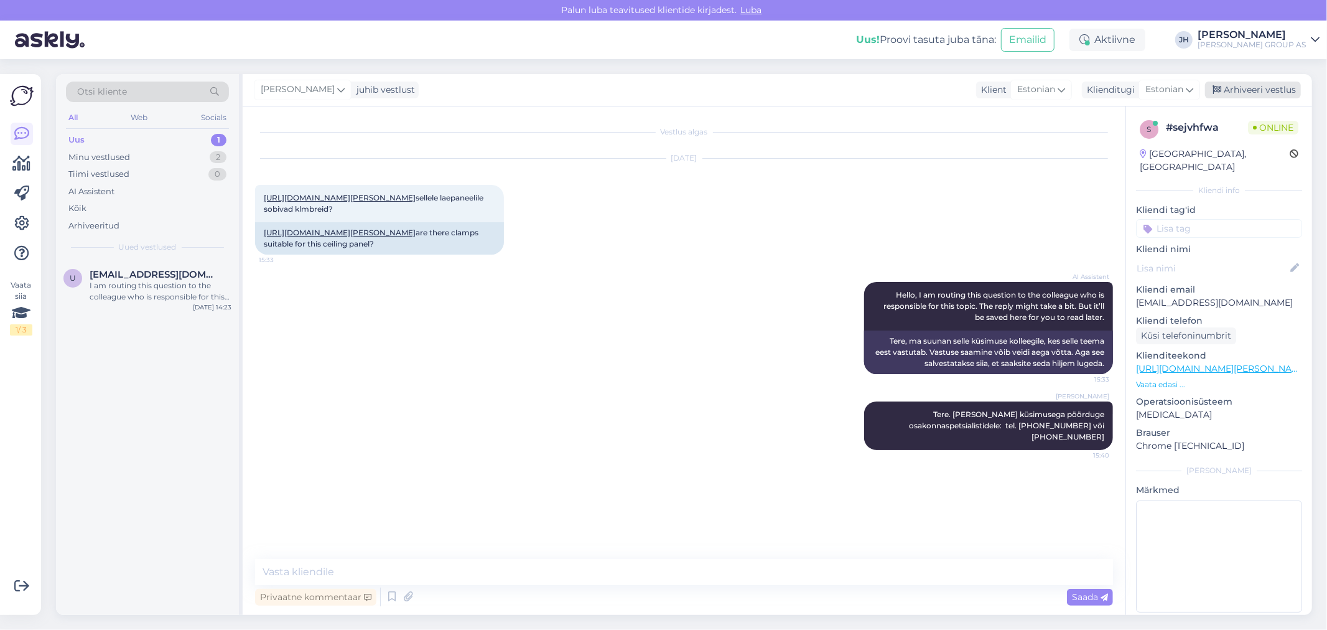
click at [1264, 91] on div "Arhiveeri vestlus" at bounding box center [1253, 89] width 96 height 17
click at [164, 281] on div "I am routing this question to the colleague who is responsible for this topic. …" at bounding box center [161, 291] width 142 height 22
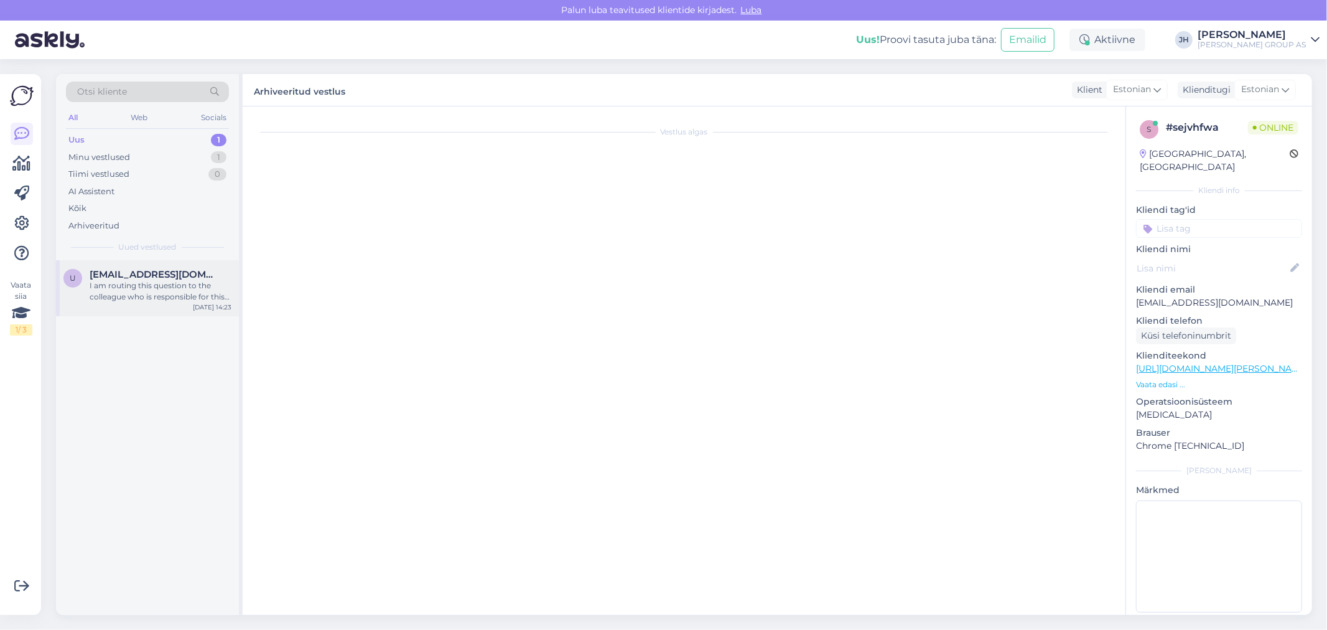
scroll to position [58, 0]
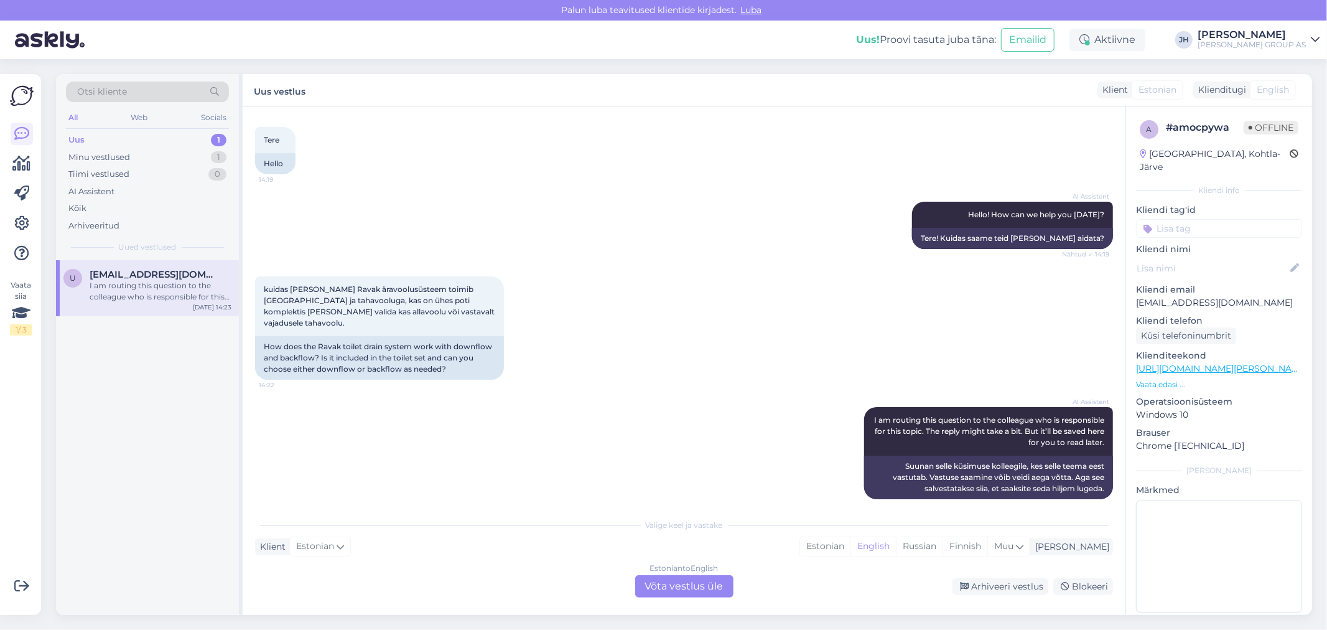
click at [687, 588] on div "Estonian to English Võta vestlus üle" at bounding box center [684, 586] width 98 height 22
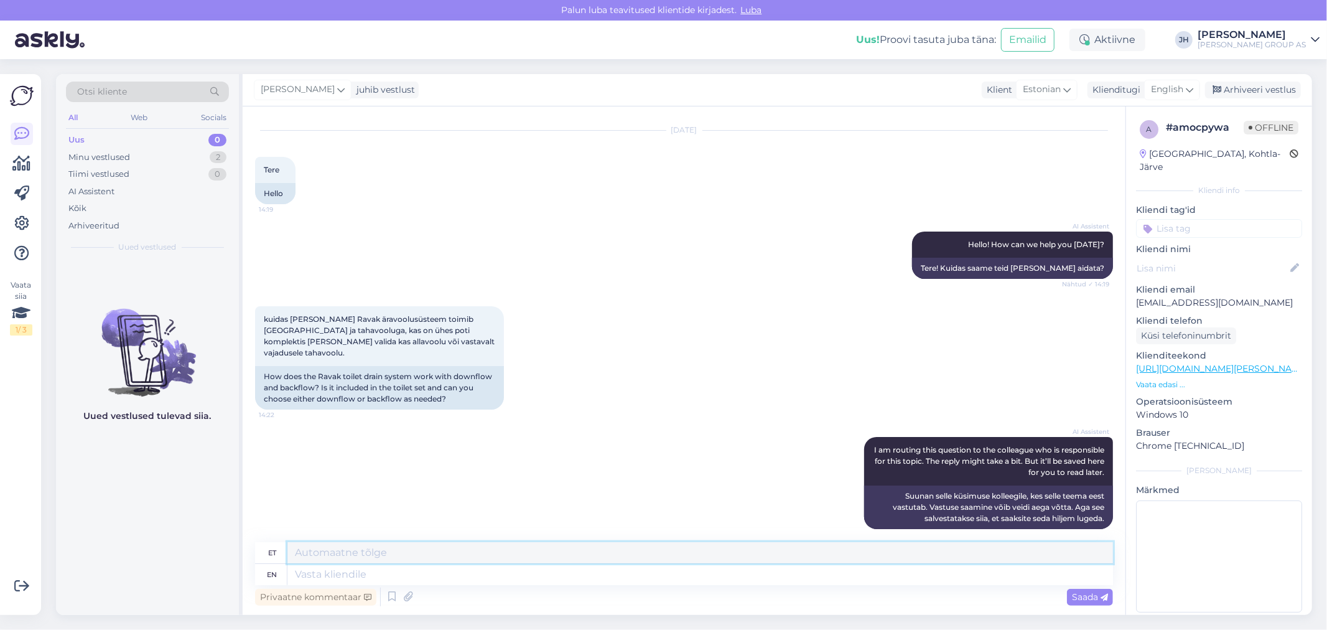
click at [387, 546] on textarea at bounding box center [699, 552] width 825 height 21
drag, startPoint x: 680, startPoint y: 555, endPoint x: 234, endPoint y: 544, distance: 446.1
click at [234, 544] on div "Otsi kliente All Web Socials Uus 0 Minu vestlused 2 Tiimi vestlused 0 AI Assist…" at bounding box center [684, 344] width 1256 height 541
type textarea "Palun edastage kauba tootekoodi ja me edastame selle küsimuse tootjale."
click at [1191, 85] on icon at bounding box center [1189, 90] width 7 height 14
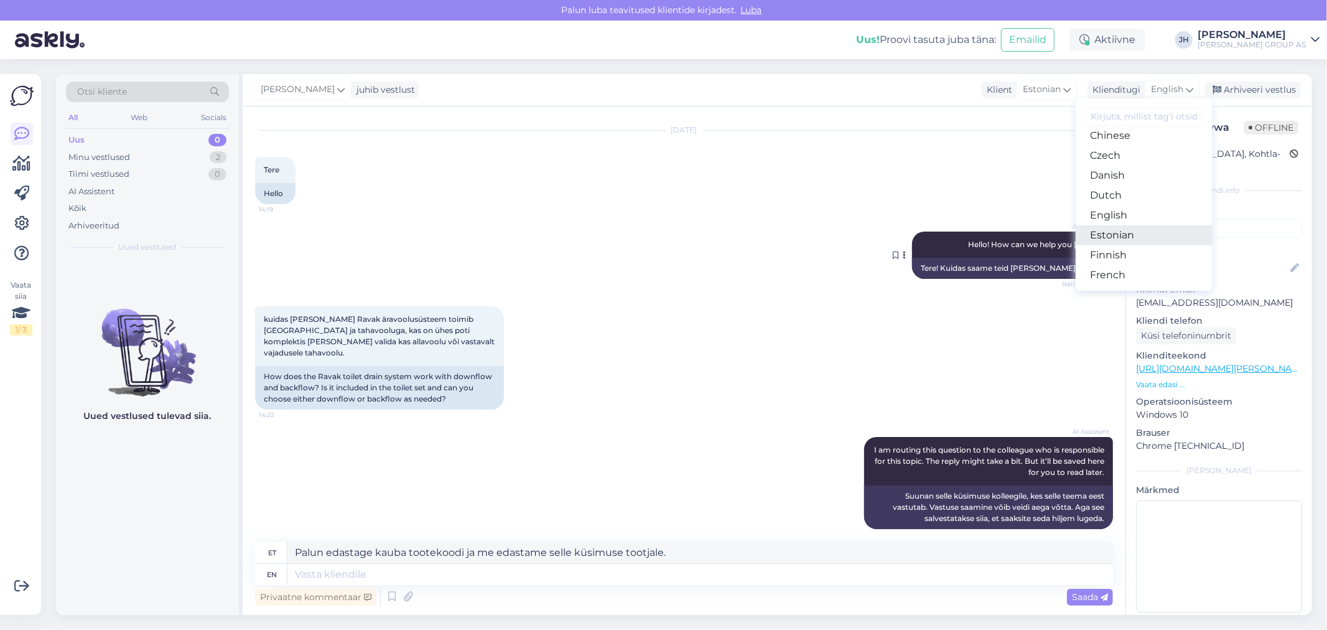
drag, startPoint x: 1113, startPoint y: 231, endPoint x: 1056, endPoint y: 263, distance: 65.4
click at [1113, 231] on link "Estonian" at bounding box center [1144, 235] width 137 height 20
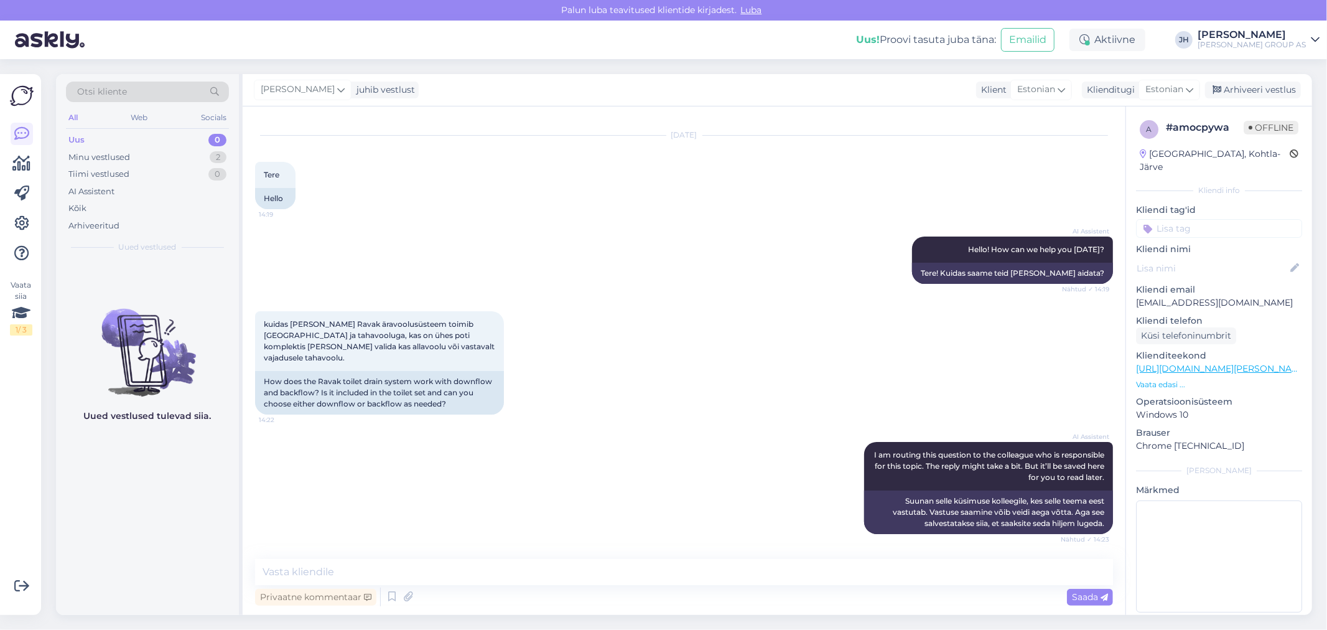
scroll to position [11, 0]
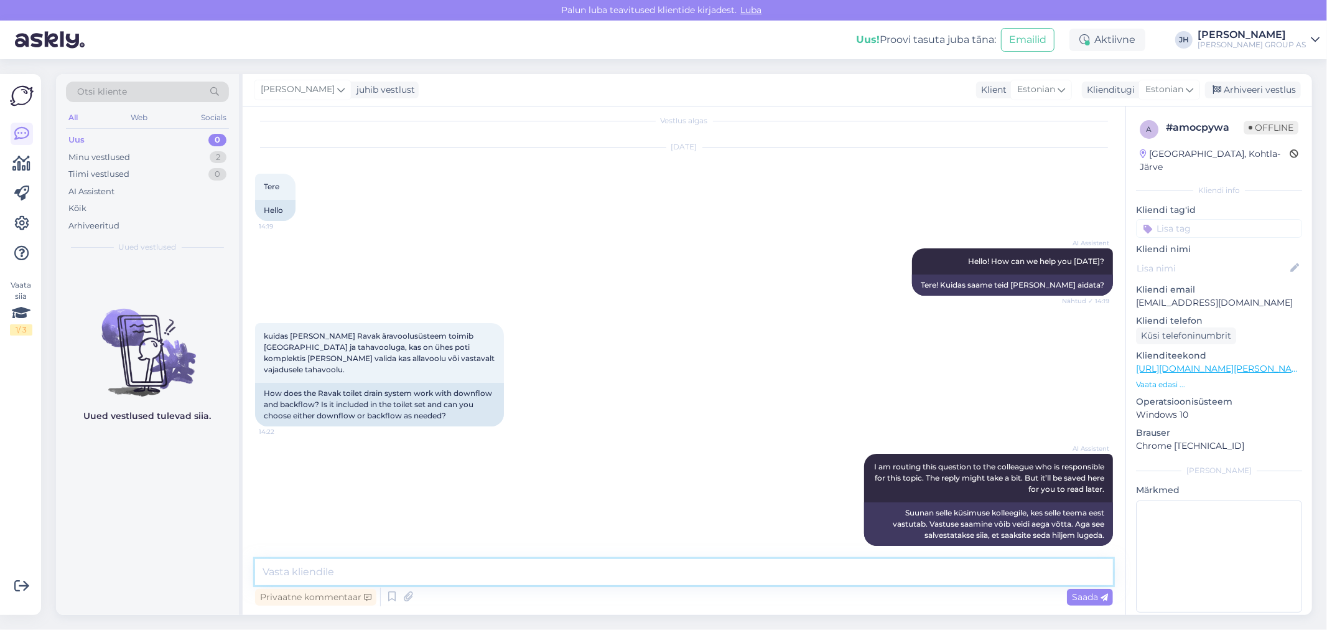
click at [366, 568] on textarea at bounding box center [684, 572] width 858 height 26
paste textarea "Palun edastage kauba tootekoodi ja me edastame selle küsimuse tootjale."
type textarea "Palun edastage kauba tootekoodi ja me edastame selle küsimuse tootjale."
click at [1075, 598] on span "Saada" at bounding box center [1090, 596] width 36 height 11
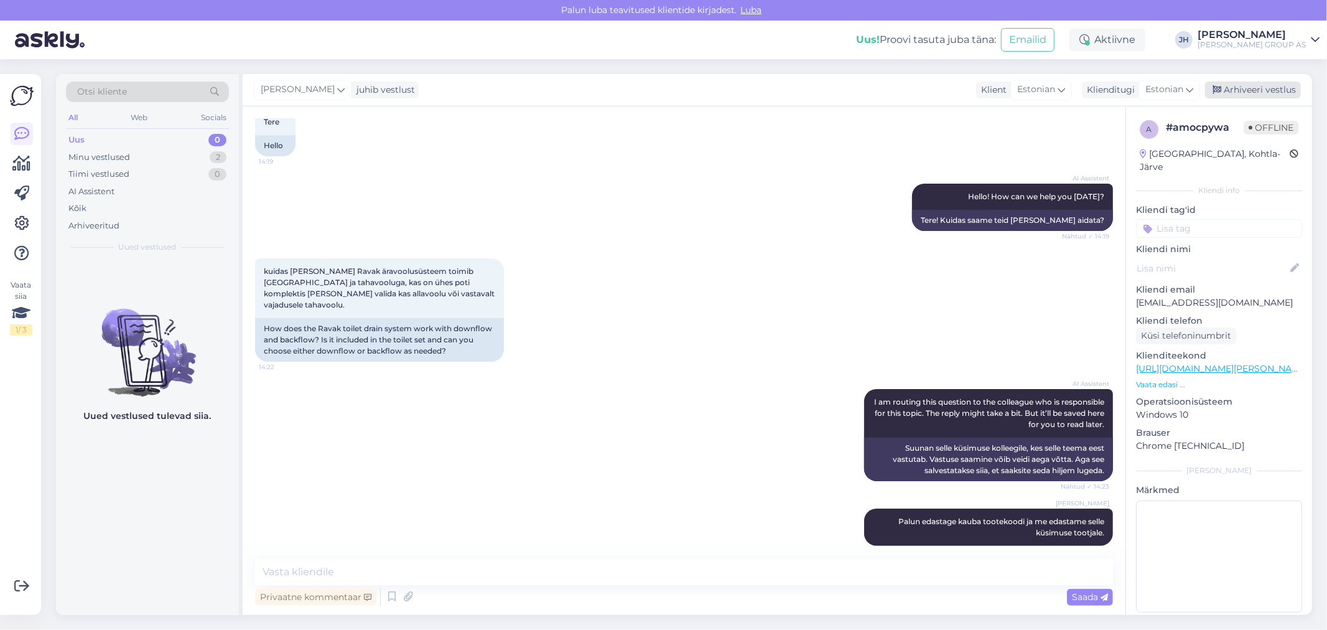
click at [1242, 89] on div "Arhiveeri vestlus" at bounding box center [1253, 89] width 96 height 17
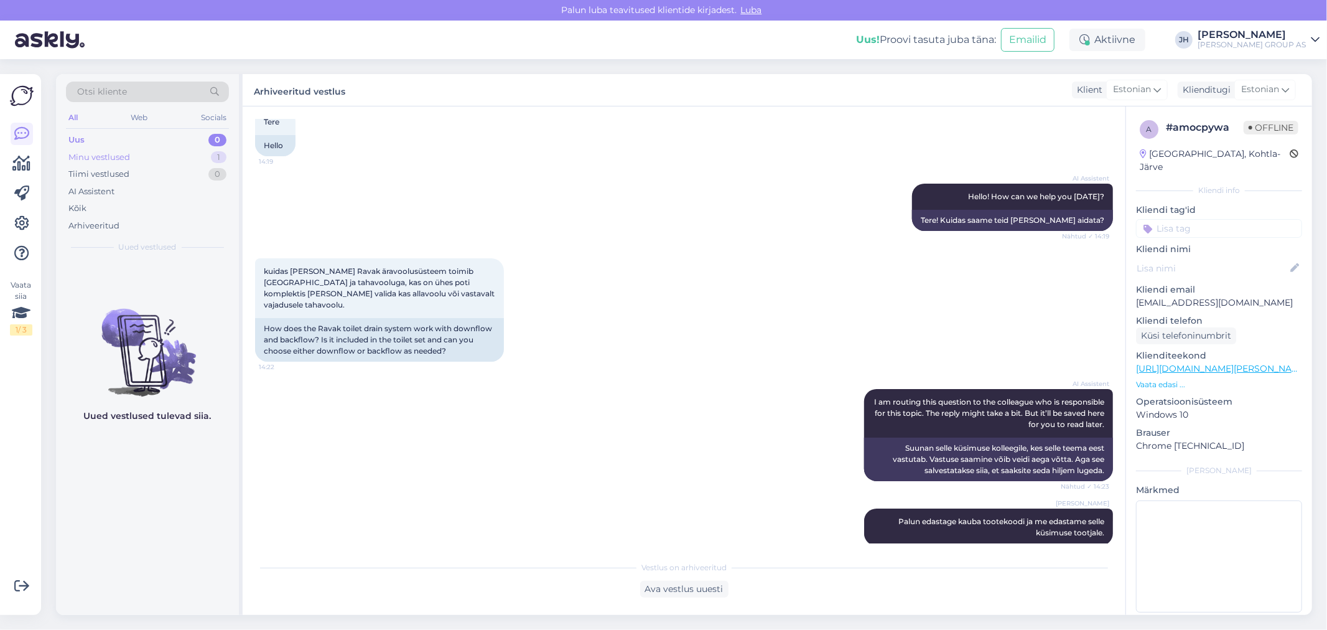
click at [116, 153] on div "Minu vestlused" at bounding box center [99, 157] width 62 height 12
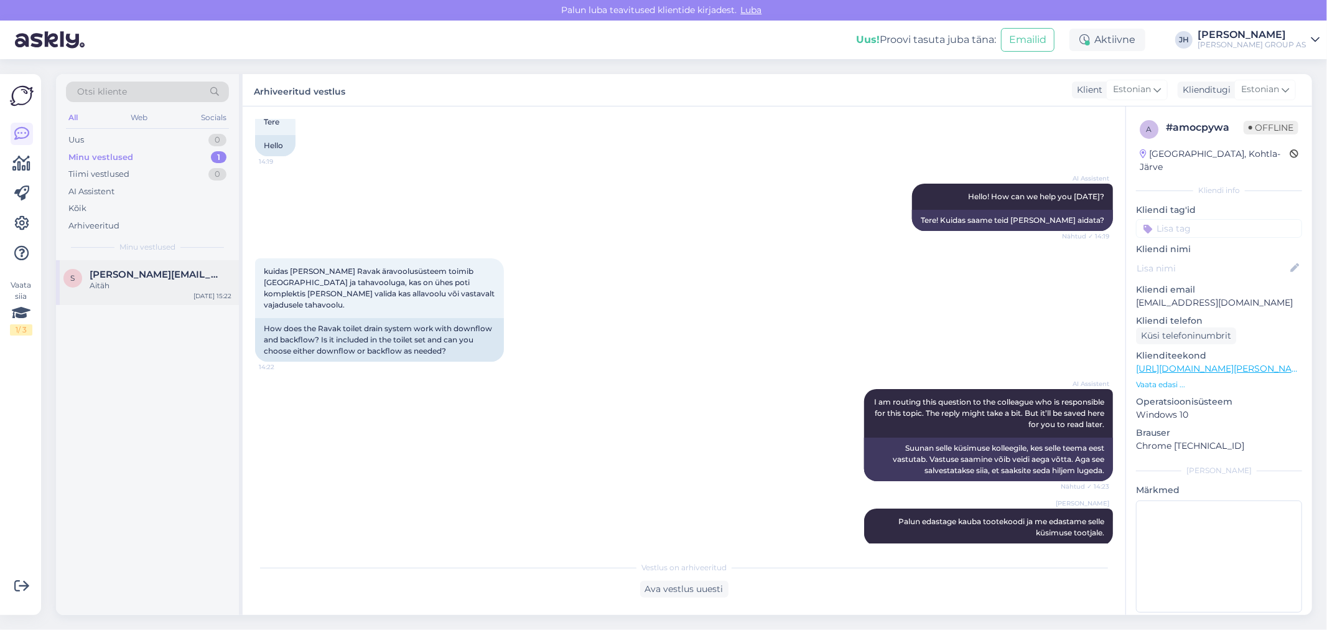
click at [146, 269] on span "[PERSON_NAME][EMAIL_ADDRESS][PERSON_NAME][DOMAIN_NAME]" at bounding box center [154, 274] width 129 height 11
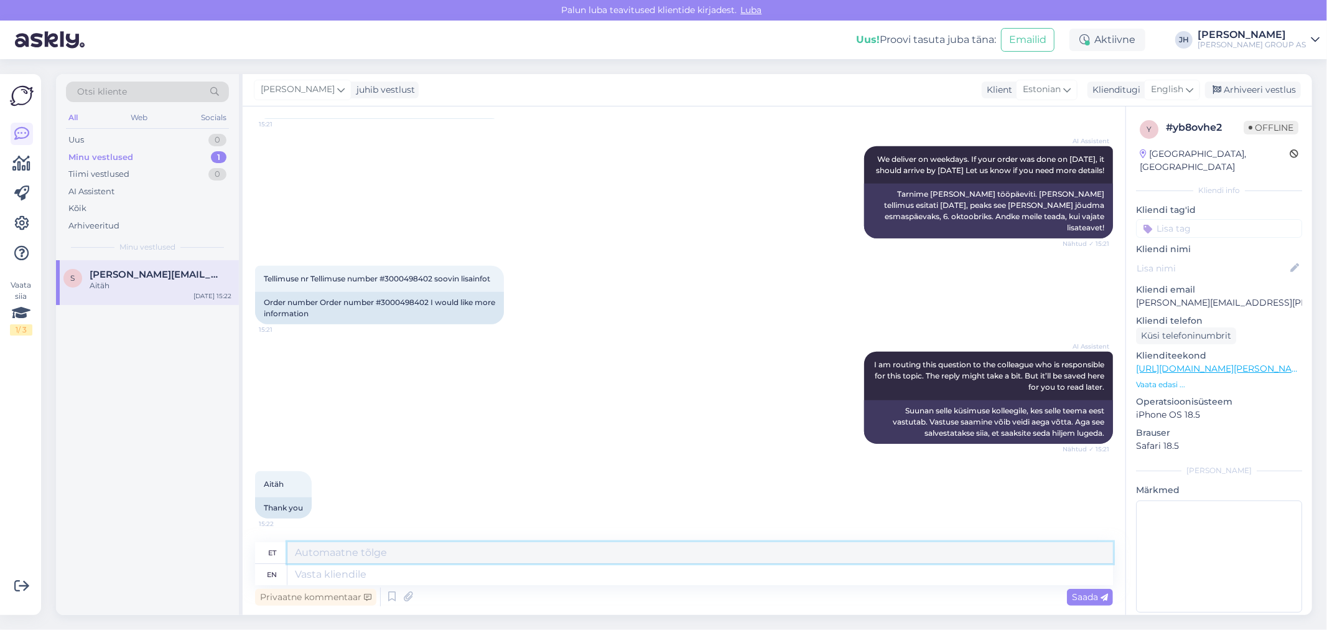
click at [312, 549] on textarea at bounding box center [699, 552] width 825 height 21
type textarea "T"
type textarea "P"
type textarea "K"
drag, startPoint x: 697, startPoint y: 552, endPoint x: 281, endPoint y: 535, distance: 416.5
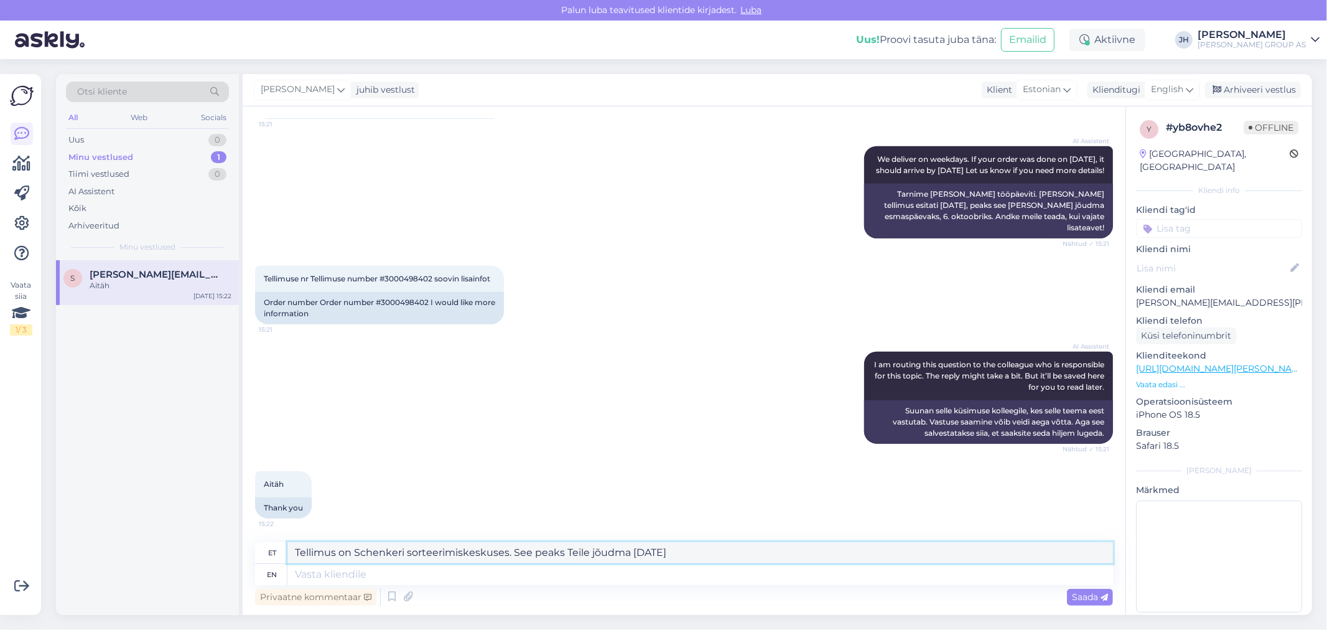
click at [281, 535] on div "Vestlus algas [DATE] Tere, kas mu tellitud [PERSON_NAME] võib kulleriga [PERSON…" at bounding box center [684, 360] width 883 height 508
type textarea "Tellimus on Schenkeri sorteerimiskeskuses. See peaks Teile jõudma [DATE]"
click at [1191, 87] on icon at bounding box center [1189, 90] width 7 height 14
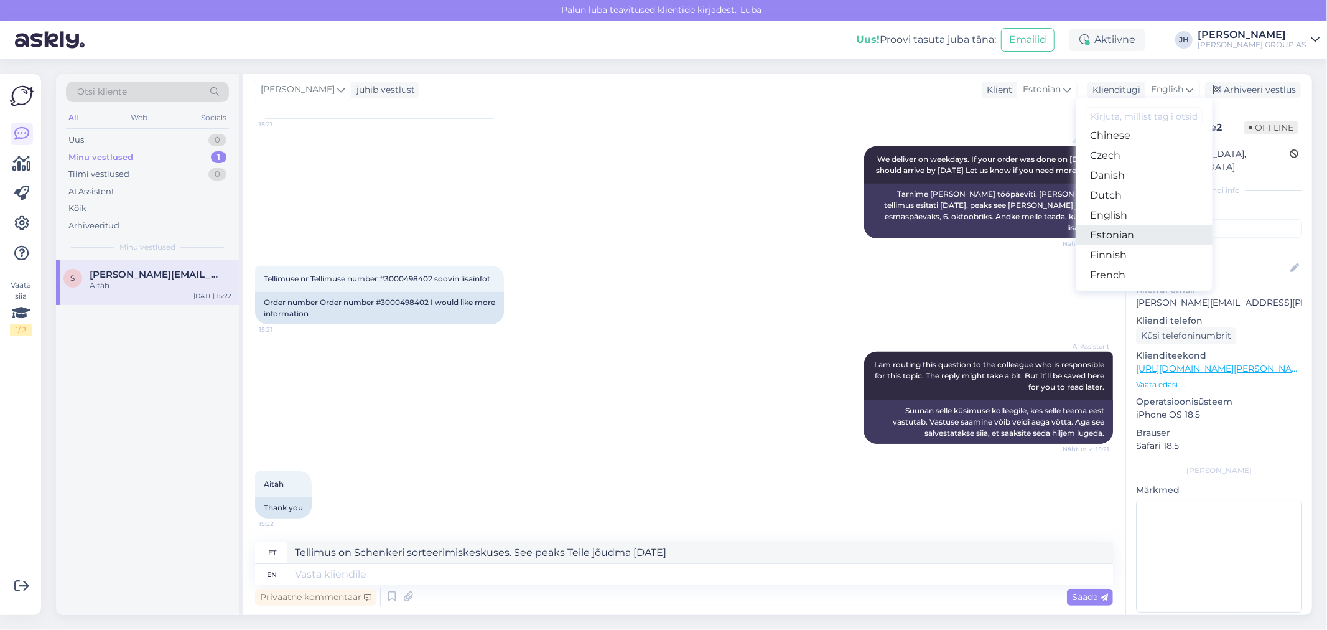
drag, startPoint x: 1134, startPoint y: 237, endPoint x: 1127, endPoint y: 240, distance: 8.1
click at [1134, 237] on link "Estonian" at bounding box center [1144, 235] width 137 height 20
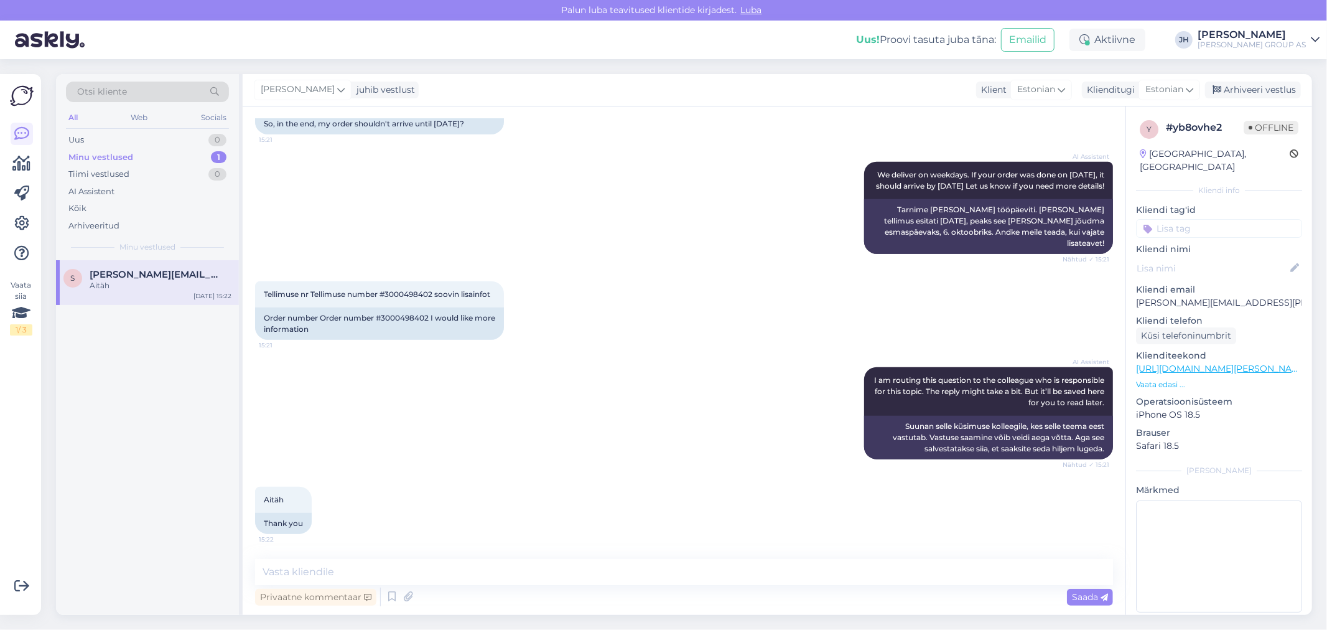
scroll to position [1064, 0]
click at [307, 569] on textarea at bounding box center [684, 572] width 858 height 26
paste textarea "Tellimus on Schenkeri sorteerimiskeskuses. See peaks Teile jõudma [DATE]"
type textarea "Tellimus on Schenkeri sorteerimiskeskuses. See peaks Teile jõudma [DATE]"
click at [1105, 596] on icon at bounding box center [1103, 596] width 7 height 7
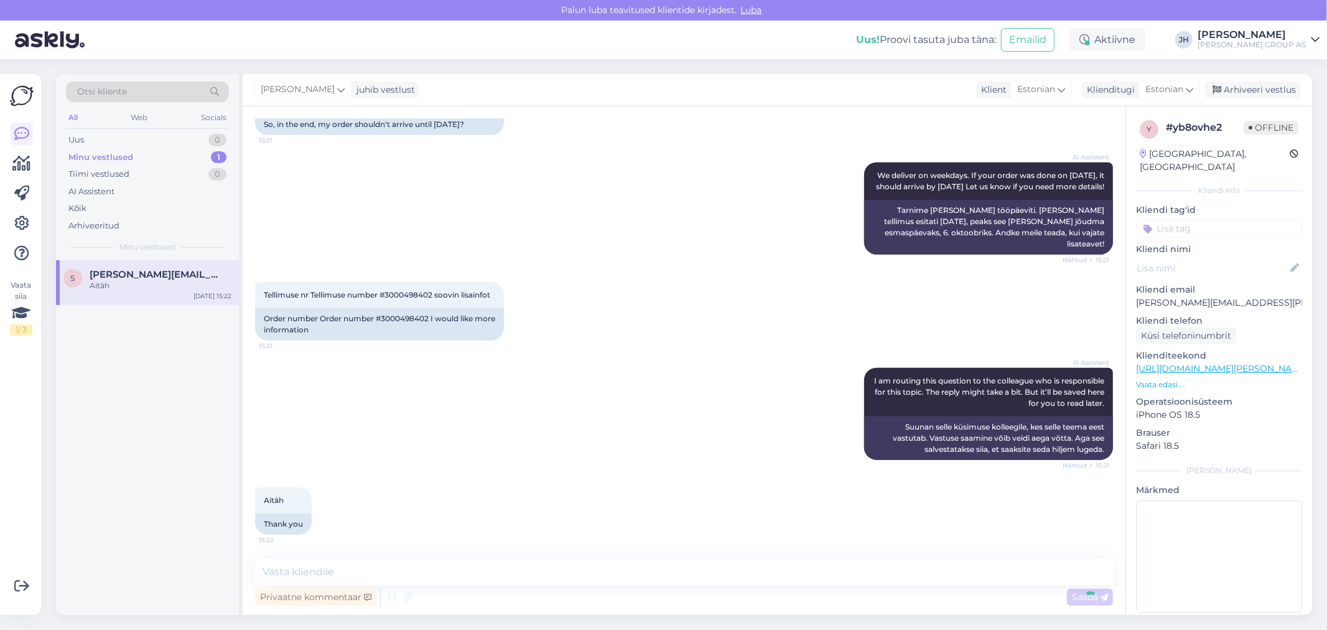
scroll to position [1128, 0]
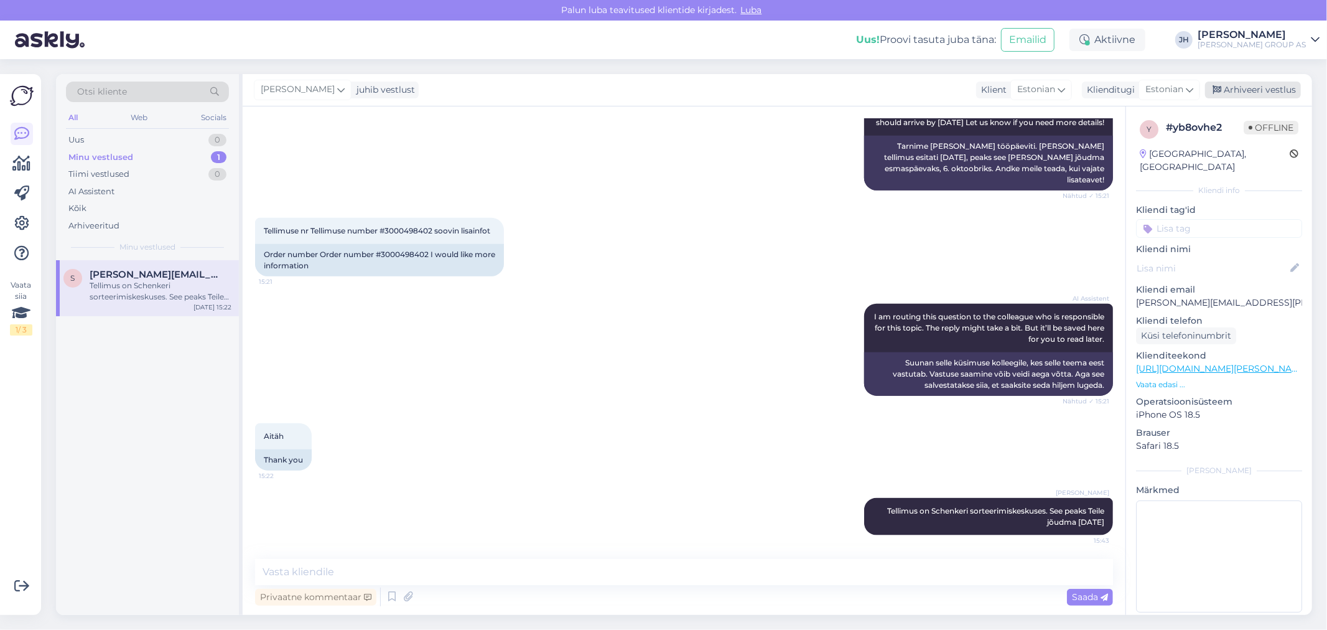
click at [1278, 86] on div "Arhiveeri vestlus" at bounding box center [1253, 89] width 96 height 17
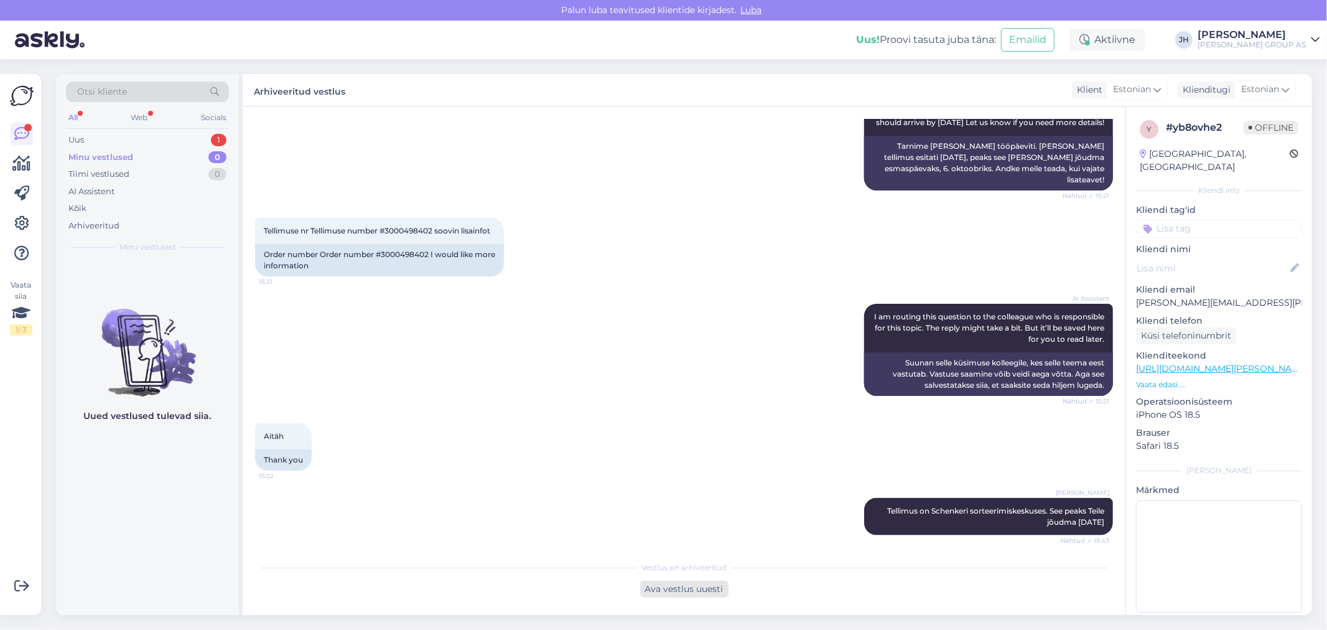
click at [679, 586] on div "Ava vestlus uuesti" at bounding box center [684, 588] width 88 height 17
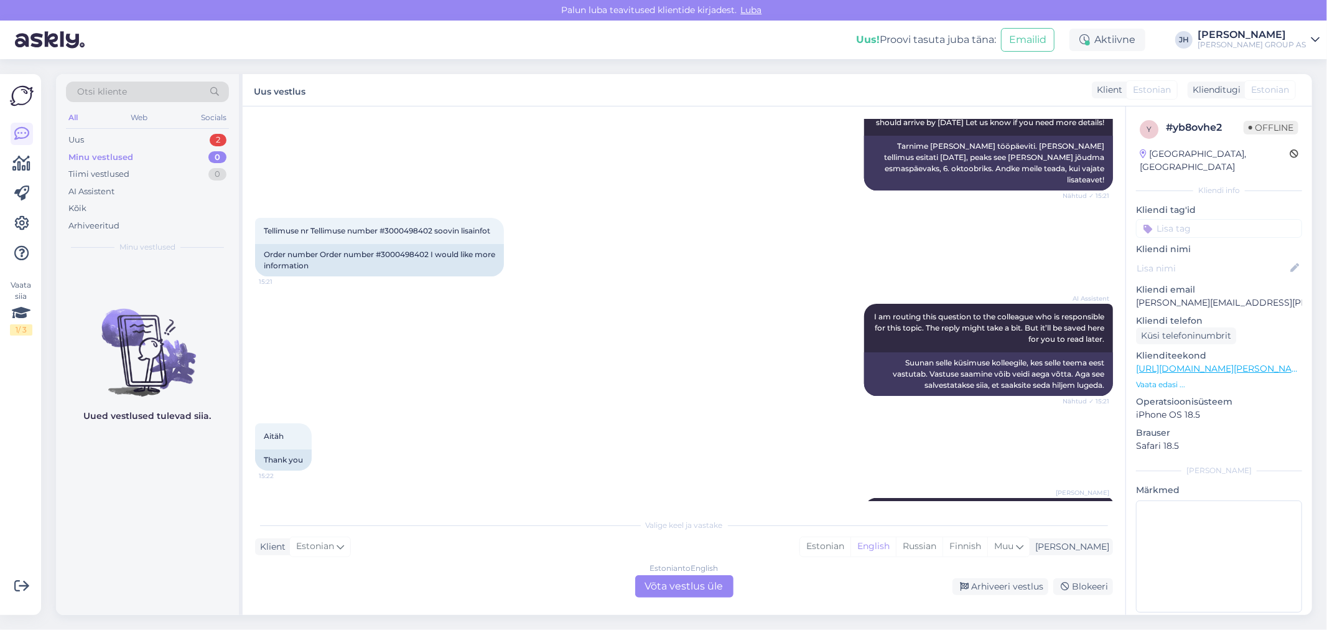
click at [680, 583] on div "Estonian to English Võta vestlus üle" at bounding box center [684, 586] width 98 height 22
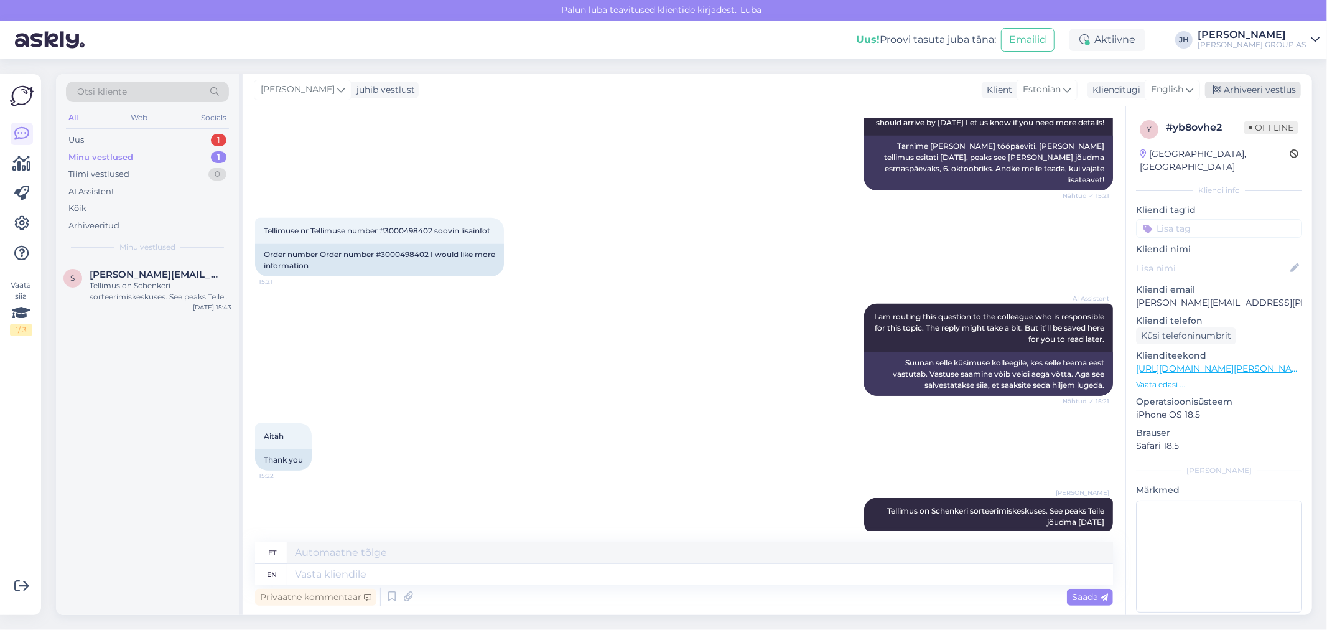
click at [1270, 91] on div "Arhiveeri vestlus" at bounding box center [1253, 89] width 96 height 17
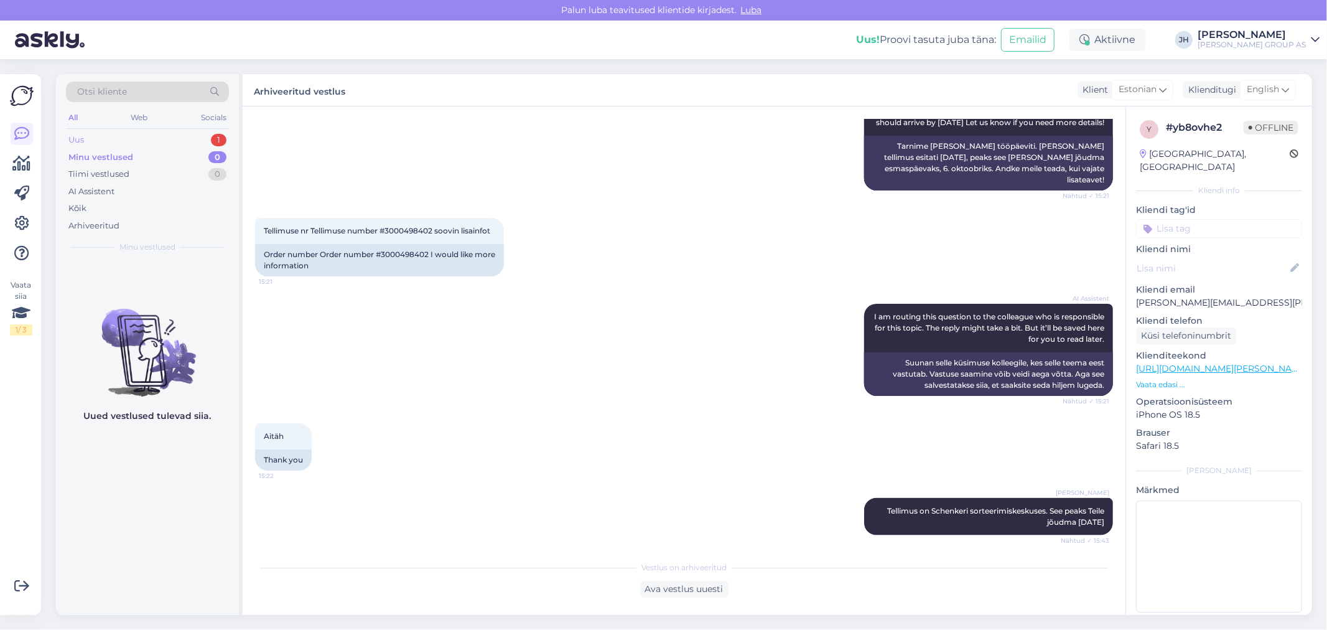
click at [75, 136] on div "Uus" at bounding box center [76, 140] width 16 height 12
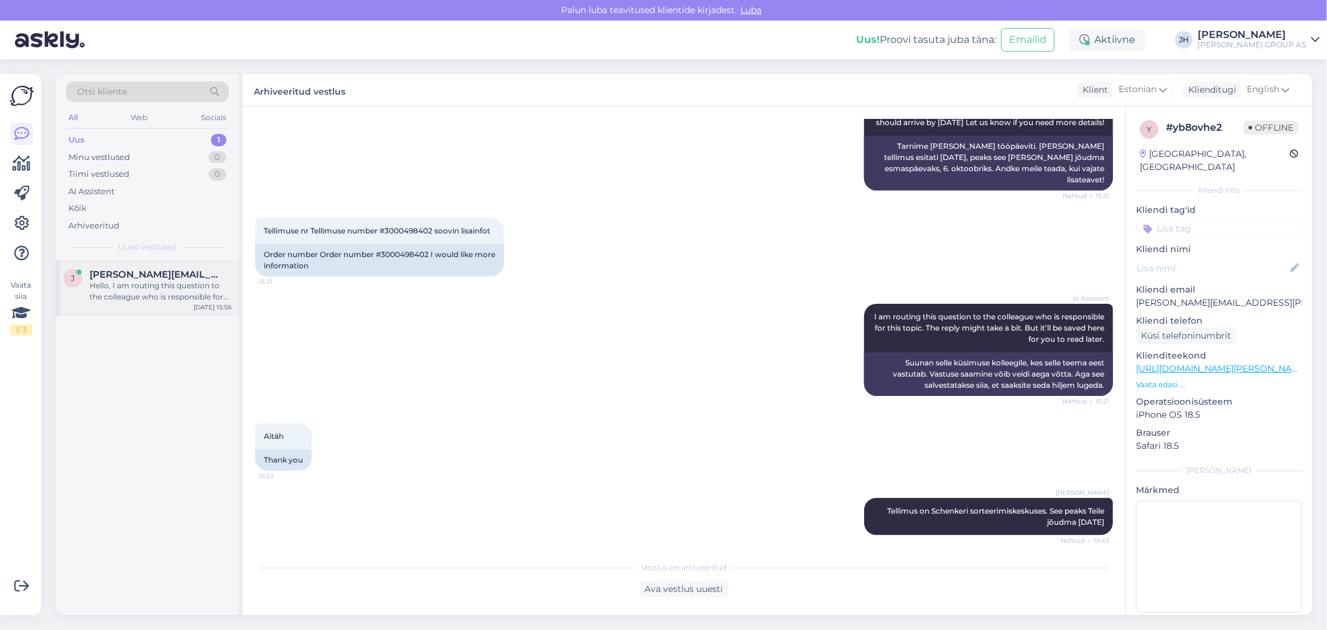
click at [145, 271] on span "[PERSON_NAME][EMAIL_ADDRESS][DOMAIN_NAME]" at bounding box center [154, 274] width 129 height 11
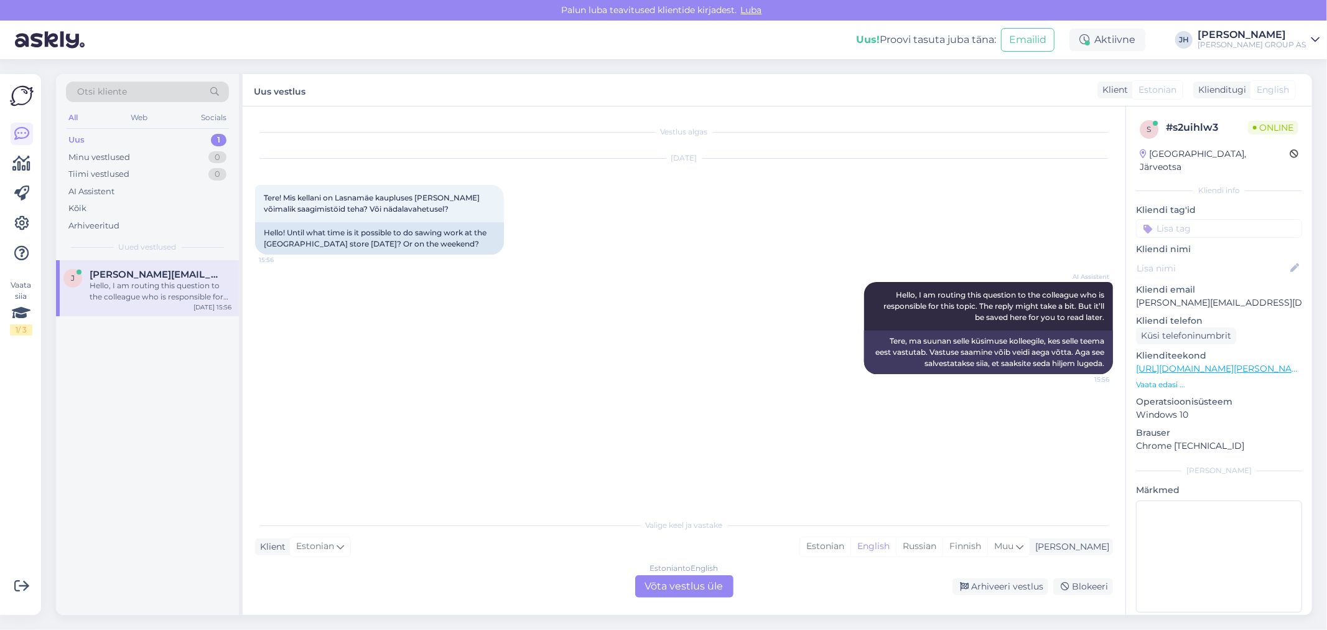
scroll to position [0, 0]
click at [688, 582] on div "Estonian to English Võta vestlus üle" at bounding box center [684, 586] width 98 height 22
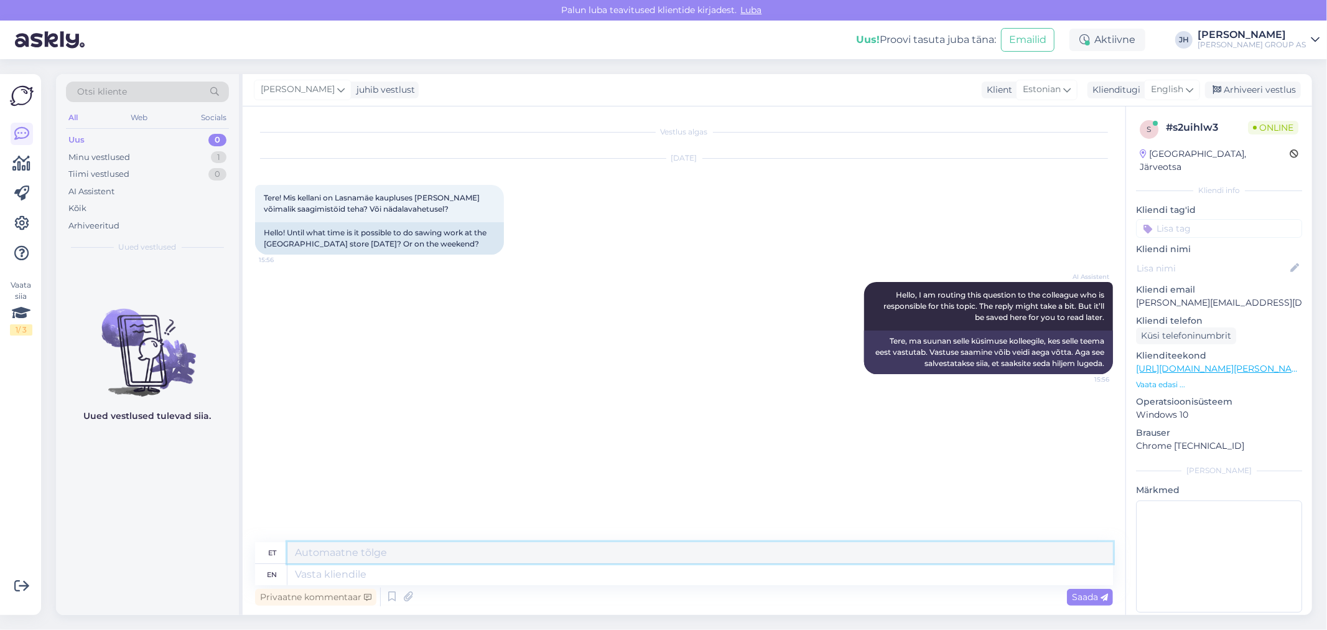
click at [340, 546] on textarea at bounding box center [699, 552] width 825 height 21
click at [294, 548] on textarea "8.00-16.30" at bounding box center [699, 552] width 825 height 21
click at [380, 545] on textarea "E- R 8.00-16.30" at bounding box center [699, 552] width 825 height 21
drag, startPoint x: 445, startPoint y: 551, endPoint x: 268, endPoint y: 545, distance: 177.4
click at [268, 545] on div "et E- R 8.00-16.30 L,P - suletud" at bounding box center [684, 553] width 858 height 22
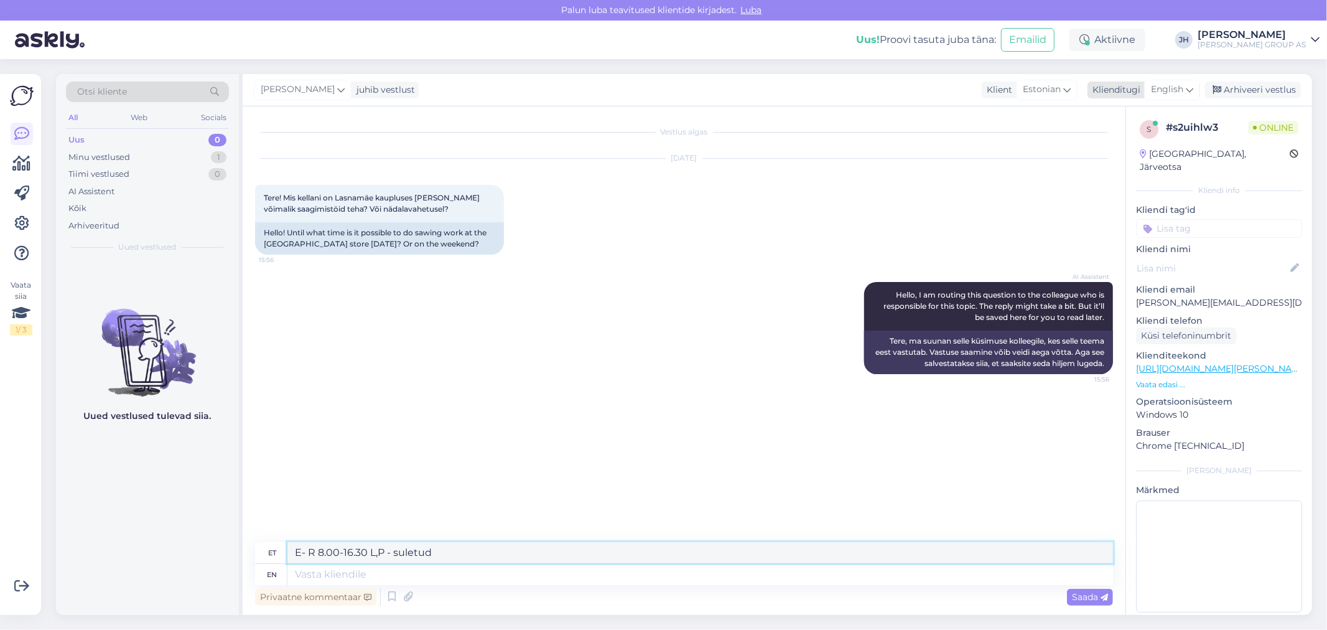
type textarea "E- R 8.00-16.30 L,P - suletud"
click at [1193, 88] on icon at bounding box center [1189, 90] width 7 height 14
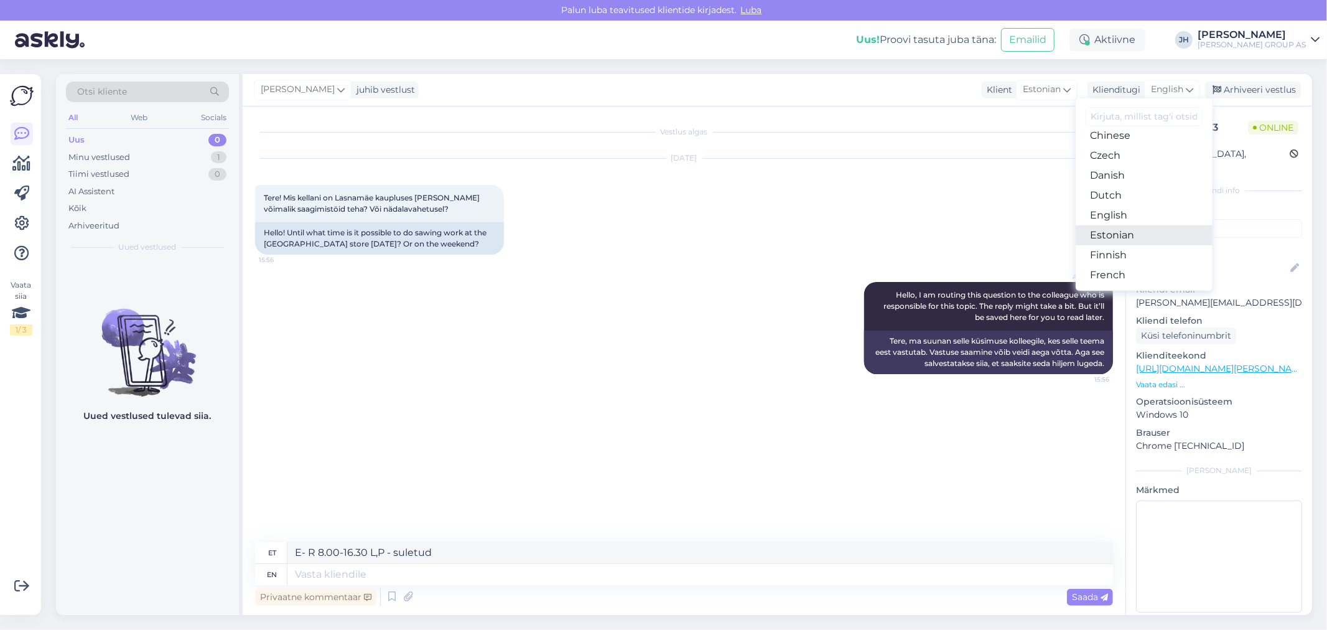
click at [1123, 235] on link "Estonian" at bounding box center [1144, 235] width 137 height 20
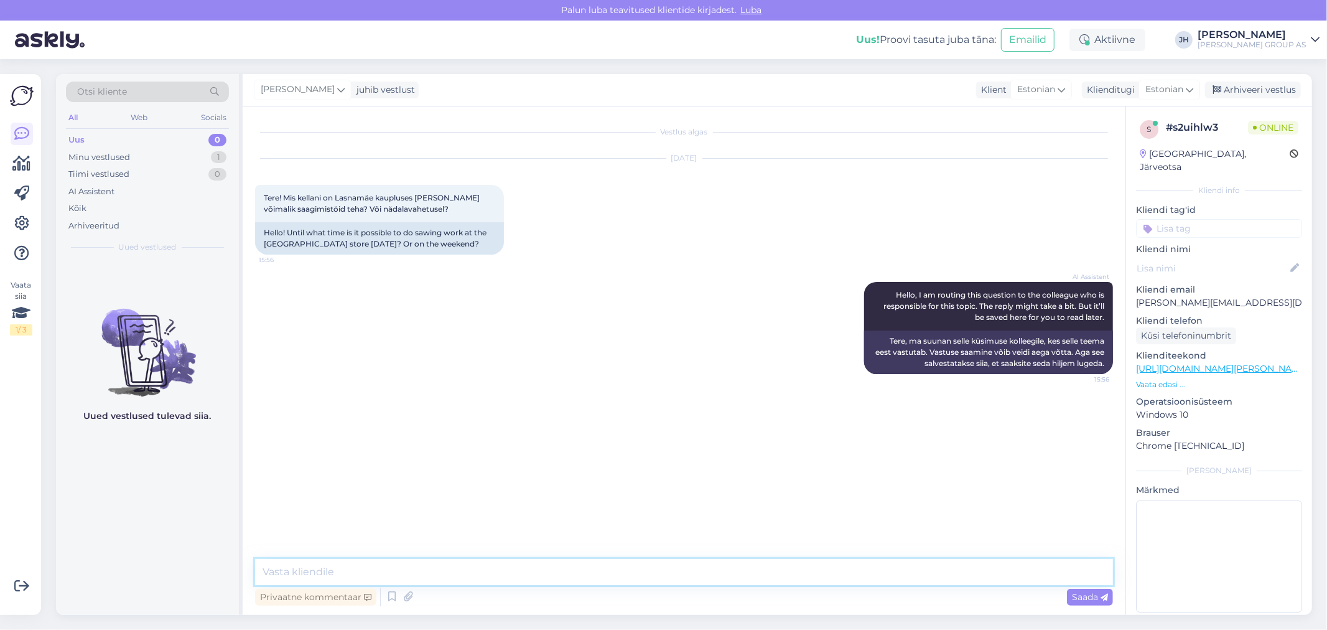
click at [295, 573] on textarea at bounding box center [684, 572] width 858 height 26
paste textarea "E- R 8.00-16.30 L,P - suletud"
type textarea "E- R 8.00-16.30 L,P - suletud"
click at [1078, 598] on span "Saada" at bounding box center [1090, 596] width 36 height 11
click at [1270, 90] on div "Arhiveeri vestlus" at bounding box center [1253, 89] width 96 height 17
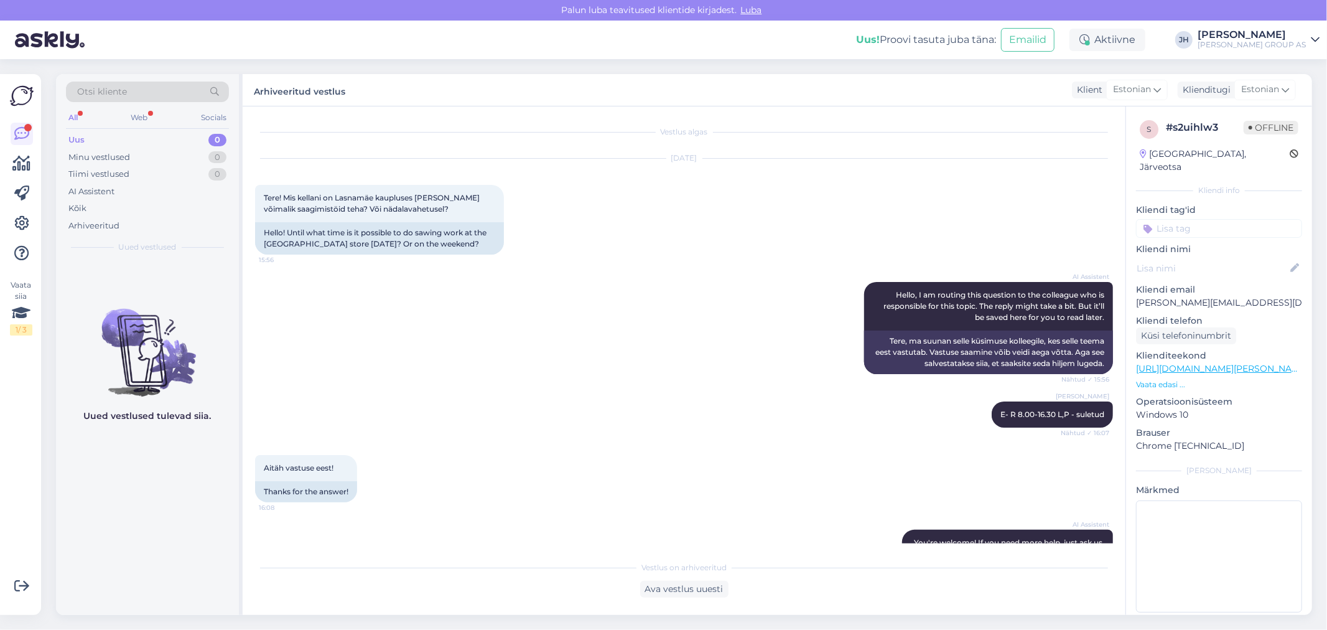
scroll to position [47, 0]
